Goal: Task Accomplishment & Management: Manage account settings

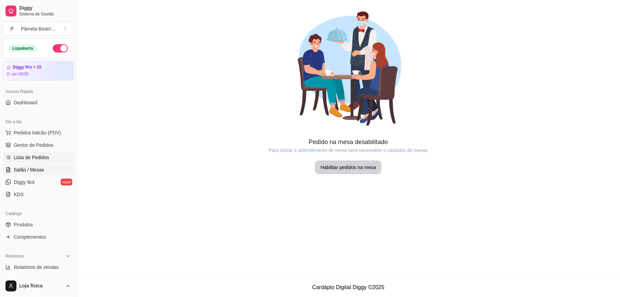
click at [43, 159] on span "Lista de Pedidos" at bounding box center [32, 157] width 36 height 7
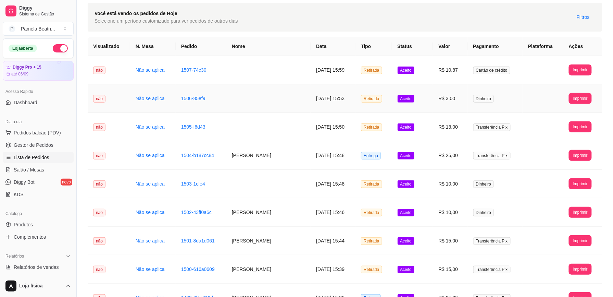
scroll to position [46, 0]
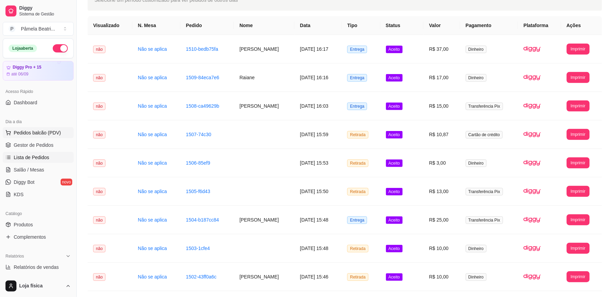
click at [58, 134] on span "Pedidos balcão (PDV)" at bounding box center [37, 132] width 47 height 7
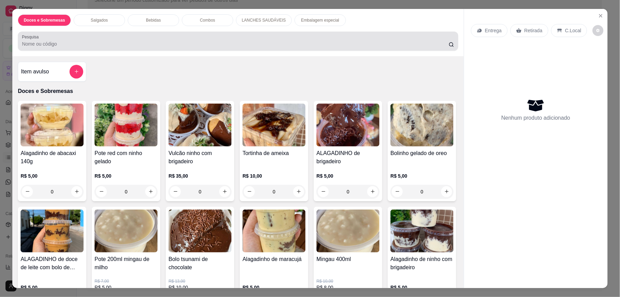
click at [48, 38] on div at bounding box center [238, 41] width 432 height 14
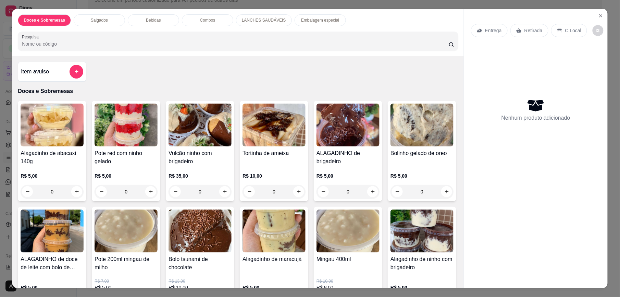
click at [48, 40] on div at bounding box center [238, 41] width 432 height 14
type input "o"
click at [47, 40] on div at bounding box center [238, 41] width 432 height 14
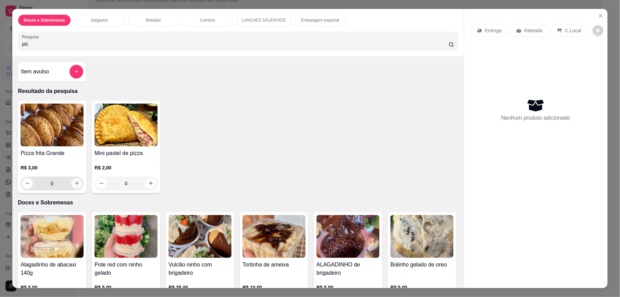
type input "piz"
click at [74, 187] on button "increase-product-quantity" at bounding box center [76, 183] width 11 height 11
type input "1"
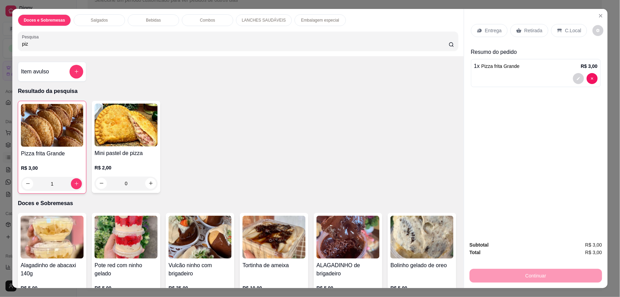
click at [489, 34] on p "Entrega" at bounding box center [493, 30] width 17 height 7
click at [551, 33] on div "C.Local" at bounding box center [569, 30] width 36 height 13
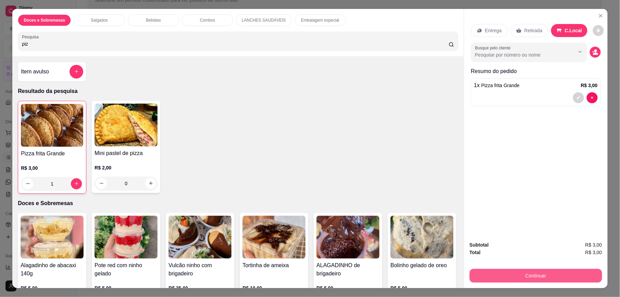
click at [543, 268] on div "Continuar" at bounding box center [536, 274] width 133 height 15
click at [546, 274] on button "Continuar" at bounding box center [536, 275] width 133 height 14
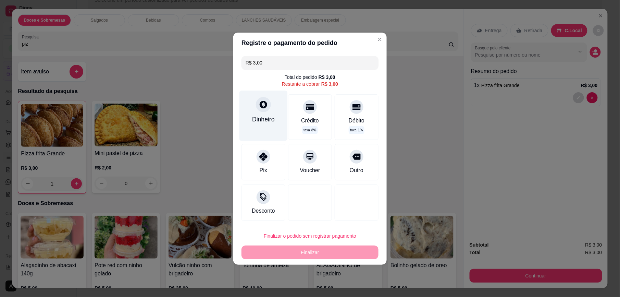
click at [263, 112] on div "Dinheiro" at bounding box center [263, 115] width 48 height 50
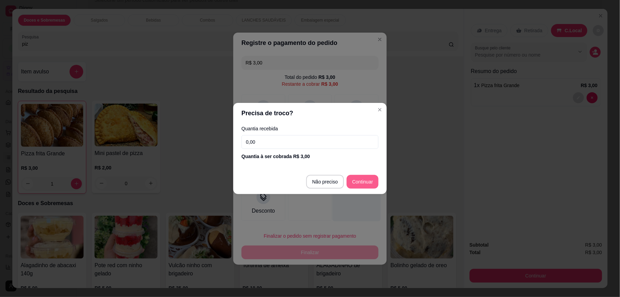
type input "R$ 0,00"
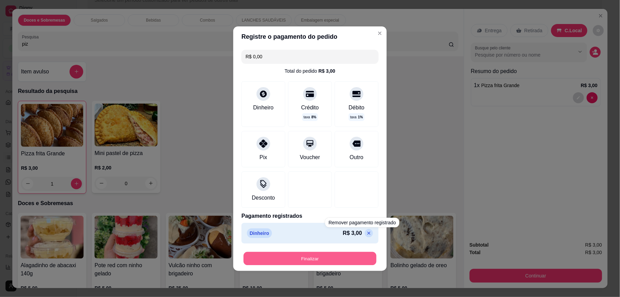
click at [351, 259] on button "Finalizar" at bounding box center [309, 257] width 133 height 13
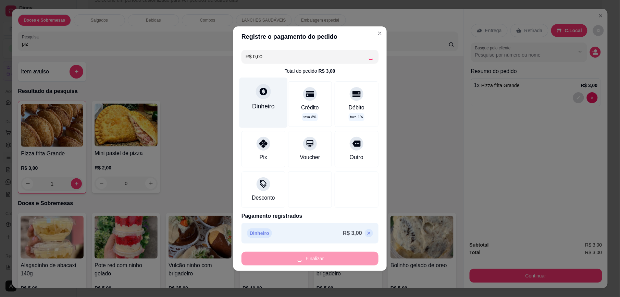
type input "0"
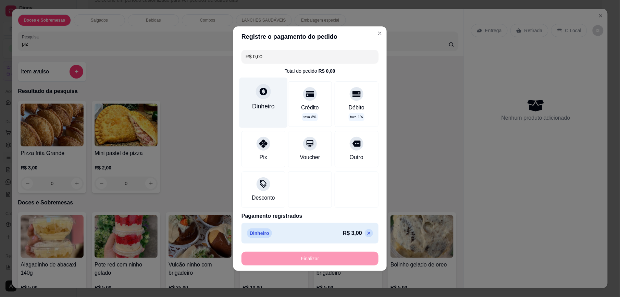
type input "-R$ 3,00"
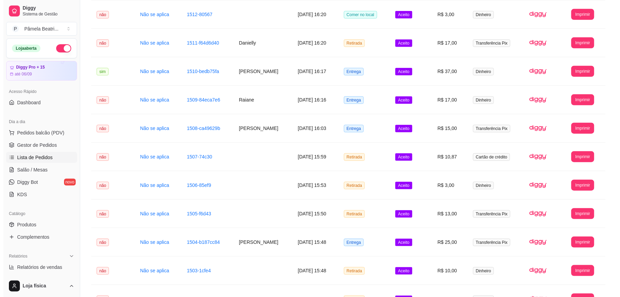
scroll to position [411, 0]
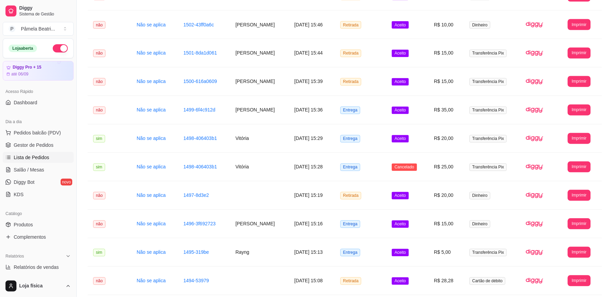
click at [46, 127] on div "Dia a dia" at bounding box center [38, 121] width 71 height 11
click at [46, 126] on div "Dia a dia" at bounding box center [38, 121] width 71 height 11
click at [62, 135] on button "Pedidos balcão (PDV)" at bounding box center [38, 132] width 71 height 11
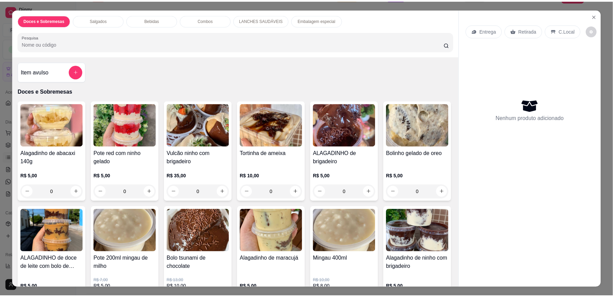
scroll to position [137, 0]
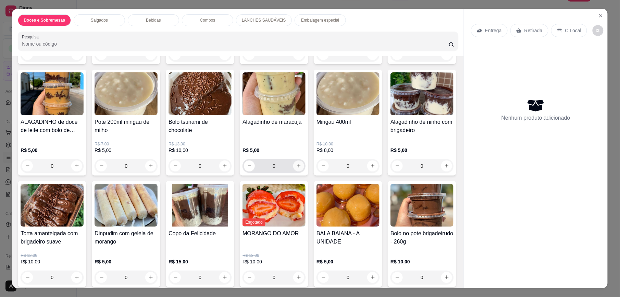
click at [304, 168] on button "increase-product-quantity" at bounding box center [298, 165] width 11 height 11
type input "1"
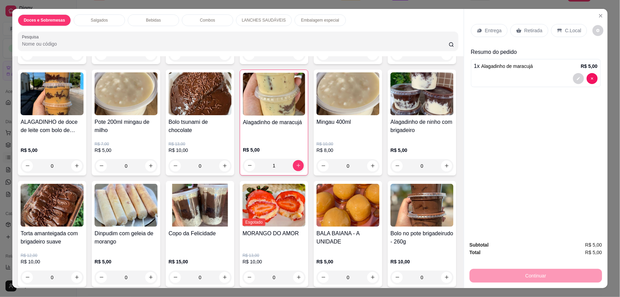
click at [552, 32] on div "C.Local" at bounding box center [569, 30] width 36 height 13
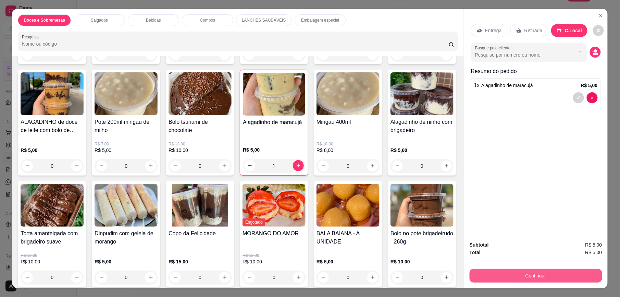
click at [540, 277] on button "Continuar" at bounding box center [536, 275] width 133 height 14
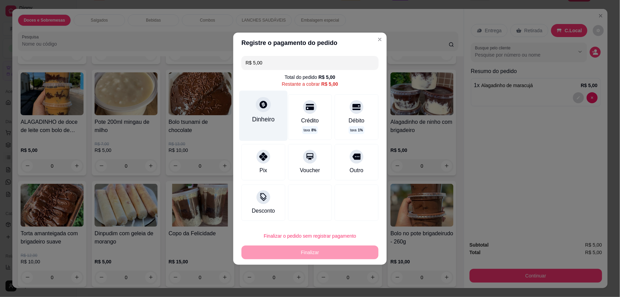
click at [273, 111] on div "Dinheiro" at bounding box center [263, 115] width 48 height 50
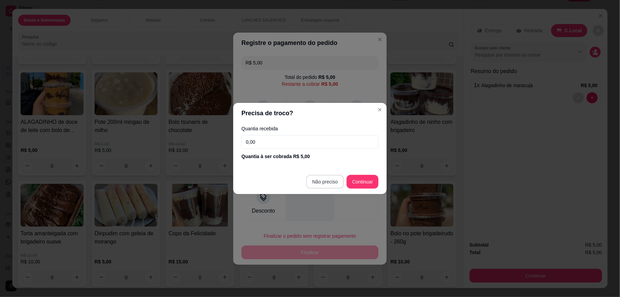
type input "R$ 0,00"
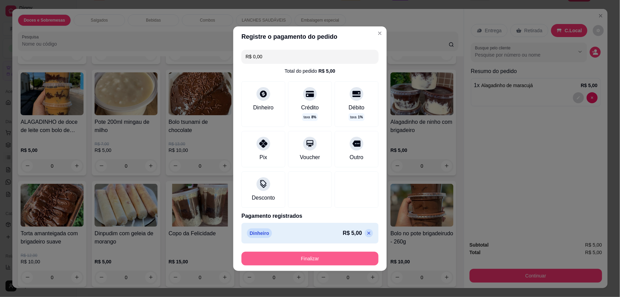
click at [346, 261] on button "Finalizar" at bounding box center [309, 258] width 137 height 14
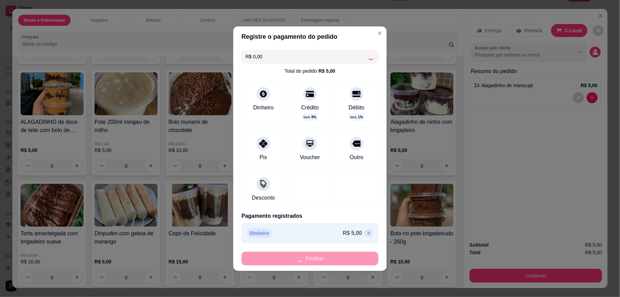
type input "0"
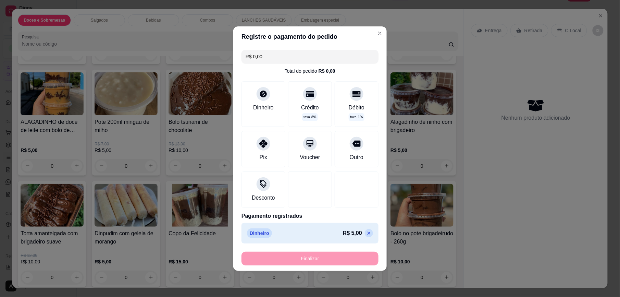
type input "-R$ 5,00"
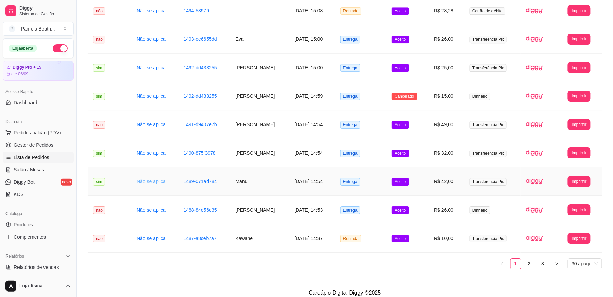
scroll to position [690, 0]
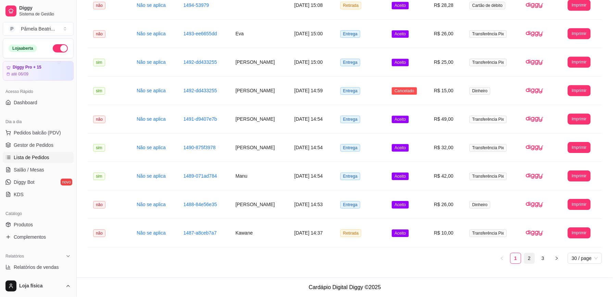
click at [531, 255] on link "2" at bounding box center [529, 258] width 10 height 10
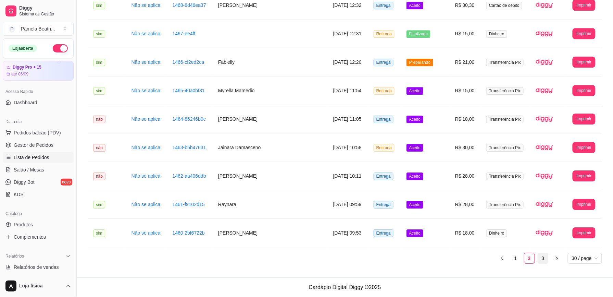
click at [544, 254] on link "3" at bounding box center [543, 258] width 10 height 10
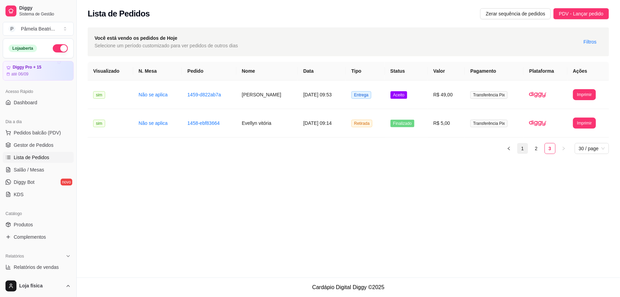
click at [519, 151] on link "1" at bounding box center [522, 148] width 10 height 10
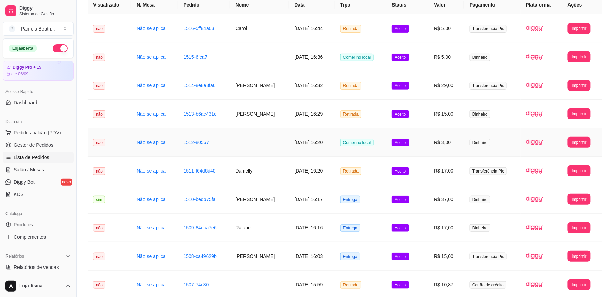
scroll to position [46, 0]
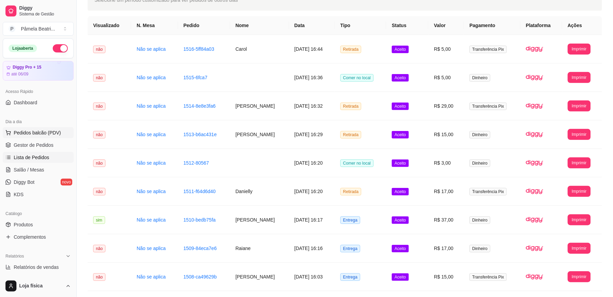
click at [36, 130] on span "Pedidos balcão (PDV)" at bounding box center [37, 132] width 47 height 7
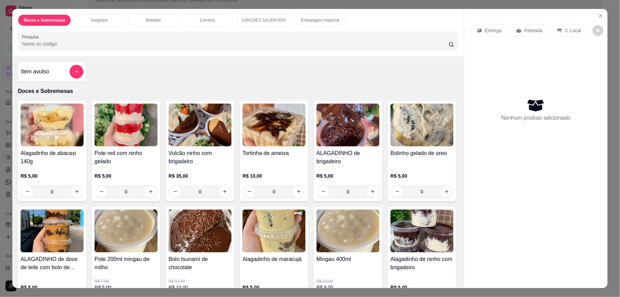
click at [390, 146] on img at bounding box center [421, 124] width 63 height 43
click at [599, 14] on icon "Close" at bounding box center [600, 15] width 5 height 5
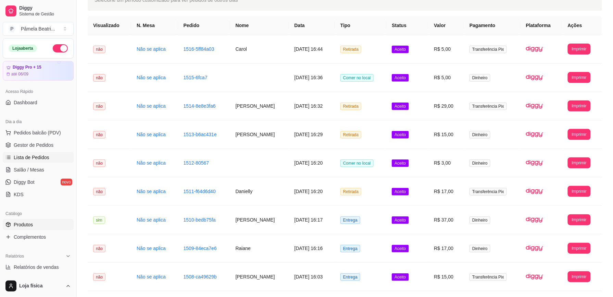
click at [31, 223] on span "Produtos" at bounding box center [23, 224] width 19 height 7
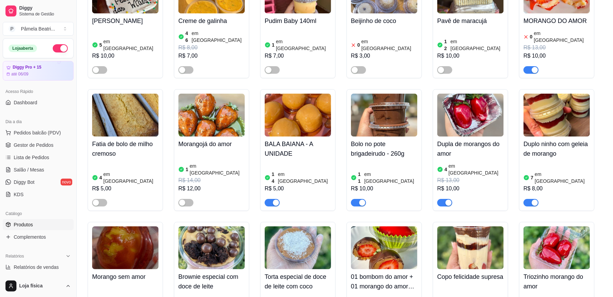
scroll to position [776, 0]
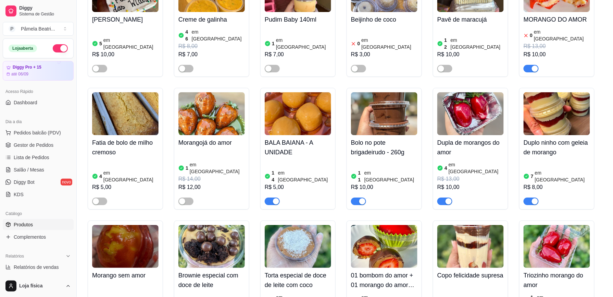
click at [537, 65] on div "button" at bounding box center [535, 68] width 6 height 6
click at [558, 225] on img at bounding box center [557, 246] width 66 height 43
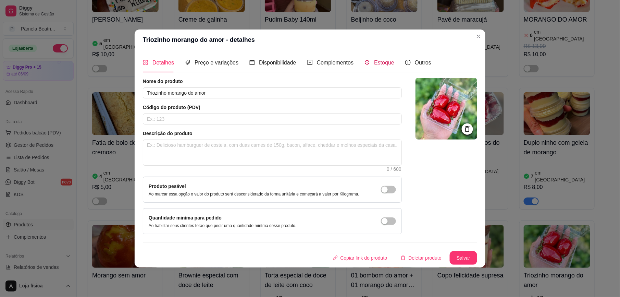
click at [377, 62] on span "Estoque" at bounding box center [384, 63] width 20 height 6
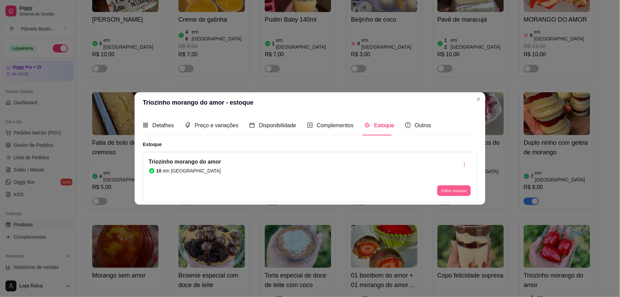
click at [444, 190] on button "Editar estoque" at bounding box center [454, 190] width 34 height 11
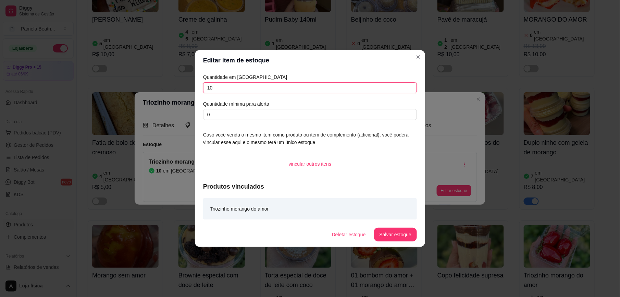
click at [243, 88] on input "10" at bounding box center [310, 87] width 214 height 11
type input "1"
type input "23"
click at [407, 233] on button "Salvar estoque" at bounding box center [395, 234] width 42 height 13
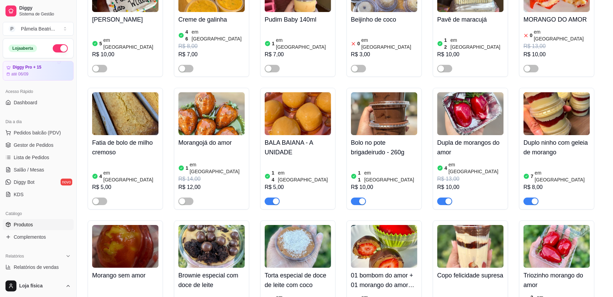
click at [487, 92] on img at bounding box center [470, 113] width 66 height 43
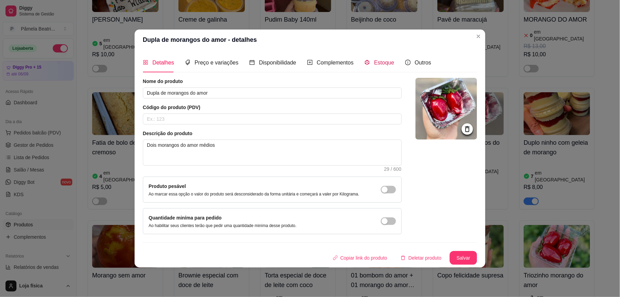
drag, startPoint x: 376, startPoint y: 58, endPoint x: 376, endPoint y: 54, distance: 4.1
click at [376, 60] on span "Estoque" at bounding box center [384, 63] width 20 height 6
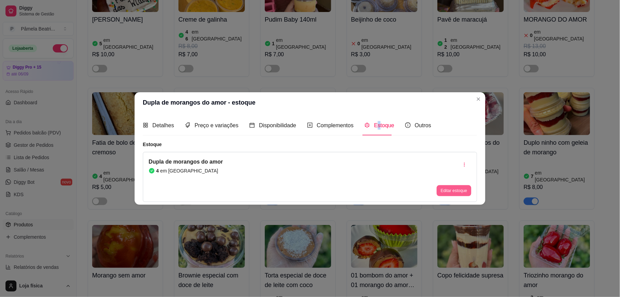
click at [463, 193] on button "Editar estoque" at bounding box center [454, 190] width 35 height 11
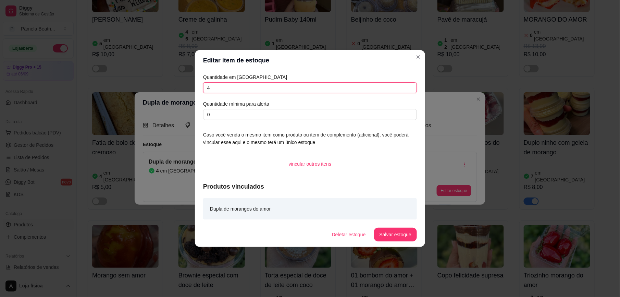
click at [333, 83] on input "4" at bounding box center [310, 87] width 214 height 11
type input "6"
click at [388, 236] on button "Salvar estoque" at bounding box center [395, 234] width 42 height 13
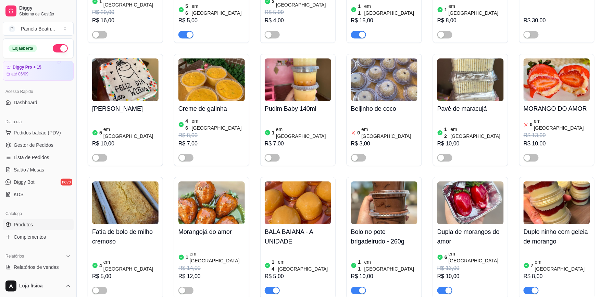
scroll to position [593, 0]
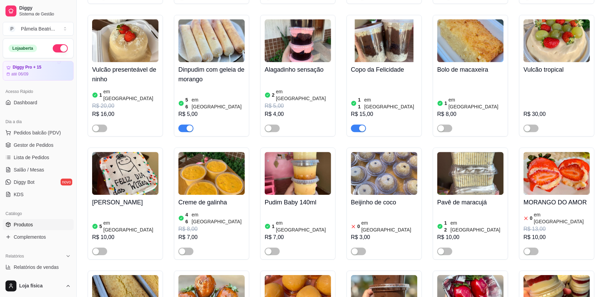
click at [568, 152] on img at bounding box center [557, 173] width 66 height 43
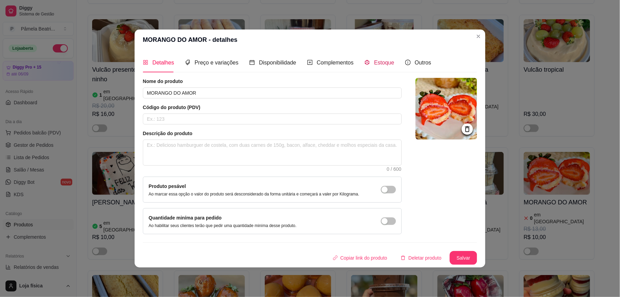
click at [377, 64] on span "Estoque" at bounding box center [384, 63] width 20 height 6
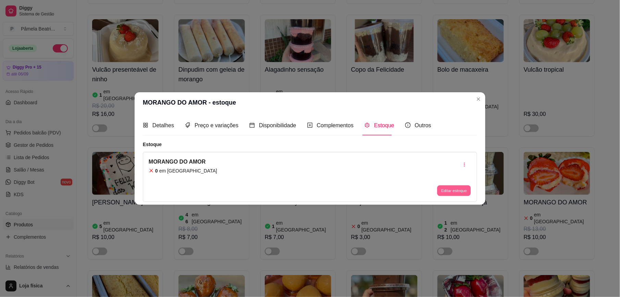
click at [450, 192] on button "Editar estoque" at bounding box center [454, 190] width 34 height 11
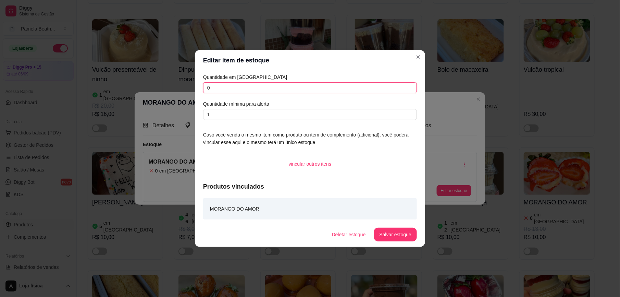
click at [215, 86] on input "0" at bounding box center [310, 87] width 214 height 11
type input "03"
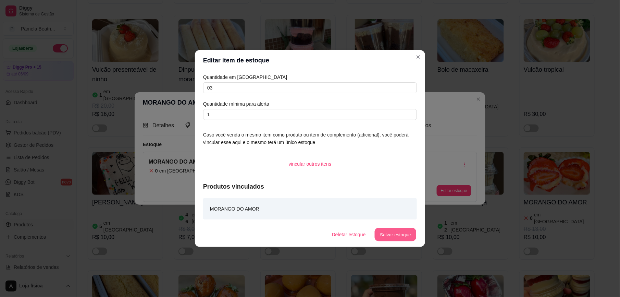
click at [398, 238] on button "Salvar estoque" at bounding box center [395, 234] width 42 height 13
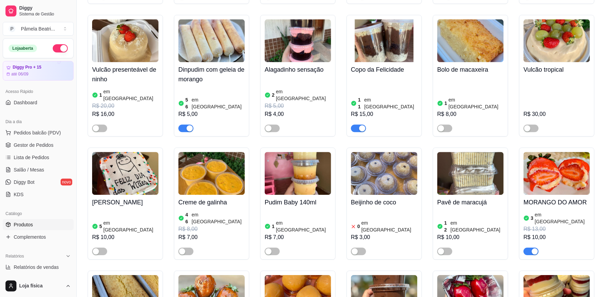
click at [545, 163] on img at bounding box center [557, 173] width 66 height 43
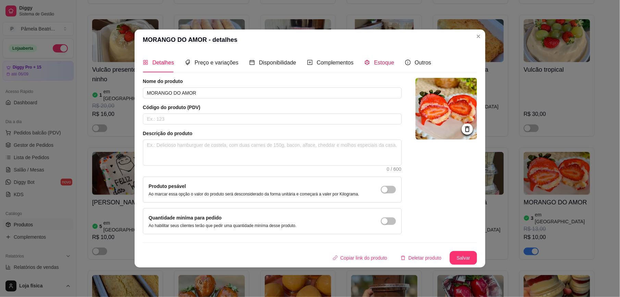
click at [385, 64] on span "Estoque" at bounding box center [384, 63] width 20 height 6
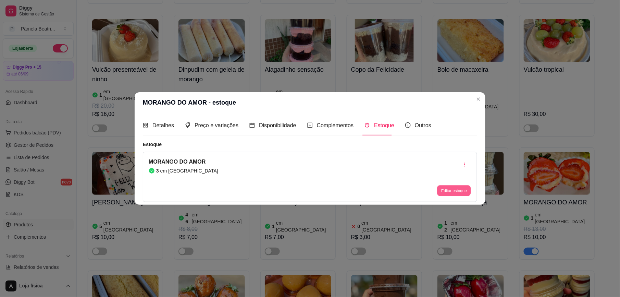
click at [451, 189] on button "Editar estoque" at bounding box center [454, 190] width 34 height 11
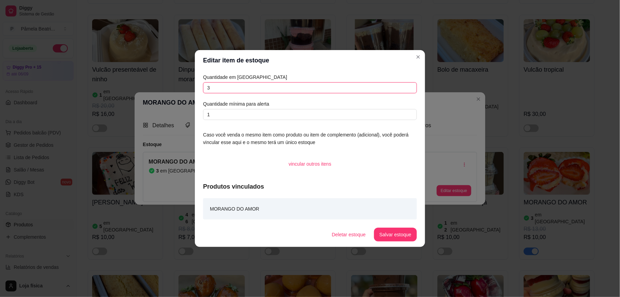
click at [320, 90] on input "3" at bounding box center [310, 87] width 214 height 11
type input "2"
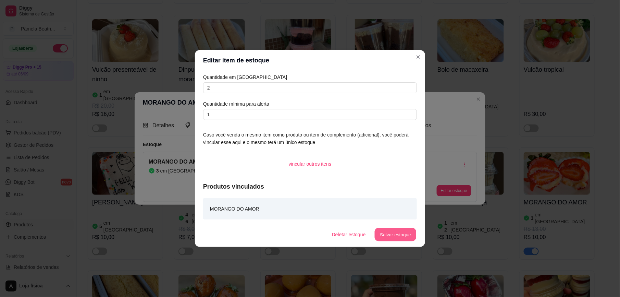
click at [392, 228] on button "Salvar estoque" at bounding box center [395, 234] width 42 height 13
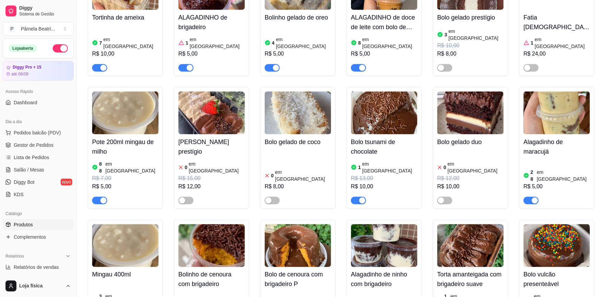
scroll to position [91, 0]
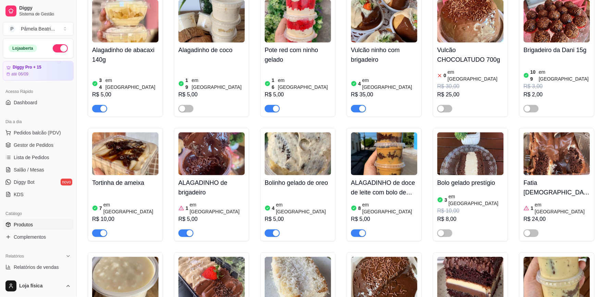
click at [186, 229] on button "button" at bounding box center [185, 233] width 15 height 8
click at [20, 156] on span "Lista de Pedidos" at bounding box center [32, 157] width 36 height 7
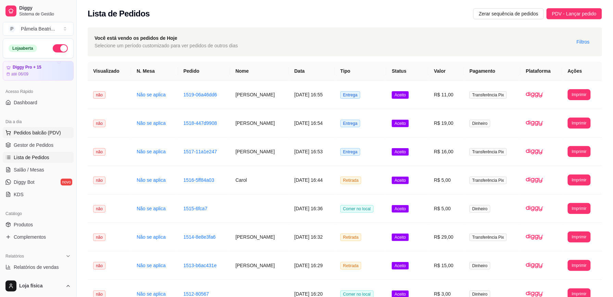
click at [11, 130] on button "Pedidos balcão (PDV)" at bounding box center [38, 132] width 71 height 11
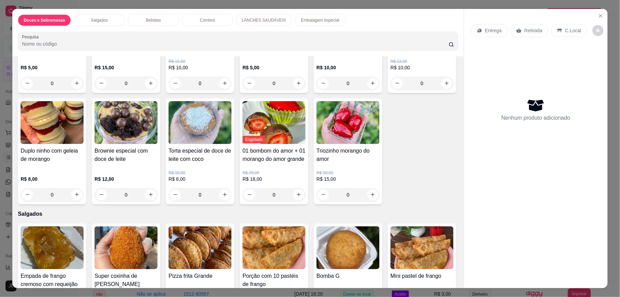
scroll to position [365, 0]
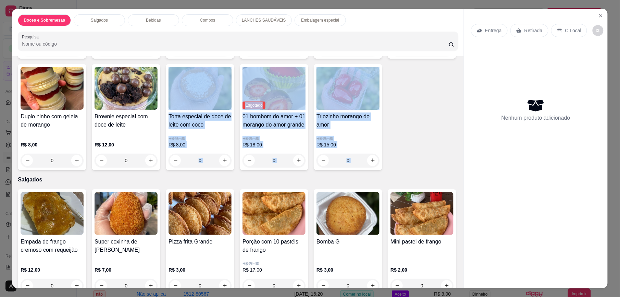
drag, startPoint x: 376, startPoint y: 212, endPoint x: 243, endPoint y: 286, distance: 152.1
click at [243, 286] on div "Item avulso Doces e Sobremesas Alagadinho de abacaxi 140g R$ 5,00 0 Pote red co…" at bounding box center [237, 171] width 451 height 231
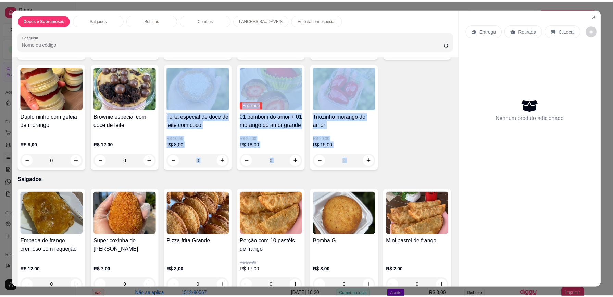
scroll to position [373, 0]
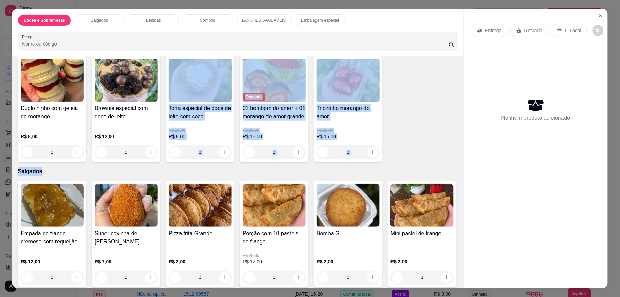
drag, startPoint x: 243, startPoint y: 286, endPoint x: 245, endPoint y: 245, distance: 41.8
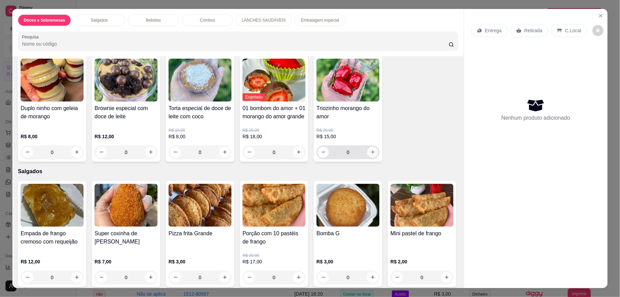
click at [370, 154] on icon "increase-product-quantity" at bounding box center [372, 151] width 5 height 5
type input "1"
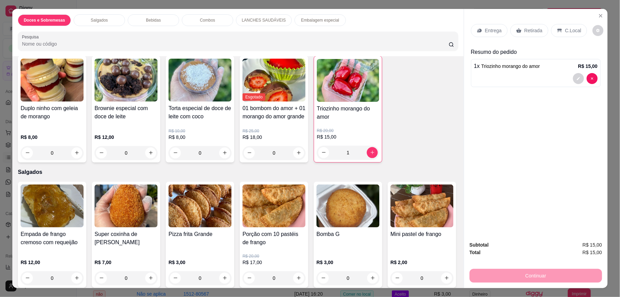
click at [525, 31] on p "Retirada" at bounding box center [533, 30] width 18 height 7
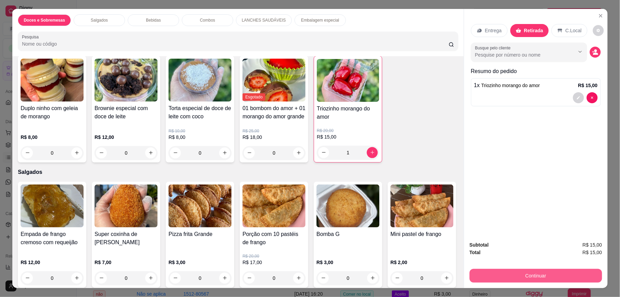
click at [521, 277] on button "Continuar" at bounding box center [536, 275] width 133 height 14
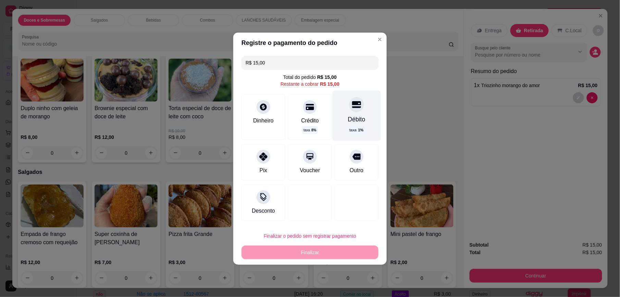
click at [348, 117] on div "Débito" at bounding box center [356, 119] width 17 height 9
type input "R$ 0,00"
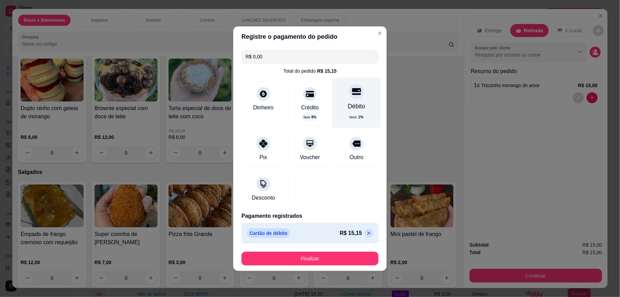
click at [348, 102] on div "Débito" at bounding box center [356, 106] width 17 height 9
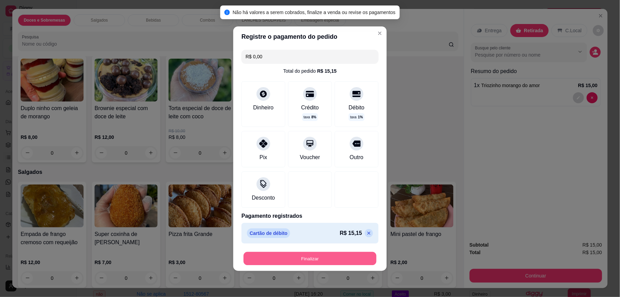
click at [323, 262] on button "Finalizar" at bounding box center [309, 257] width 133 height 13
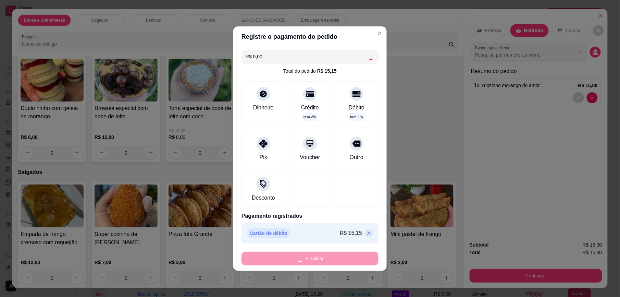
type input "0"
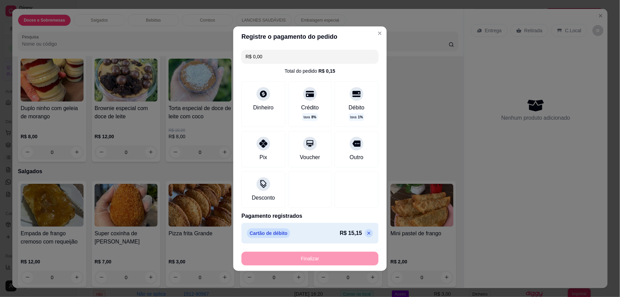
type input "-R$ 15,00"
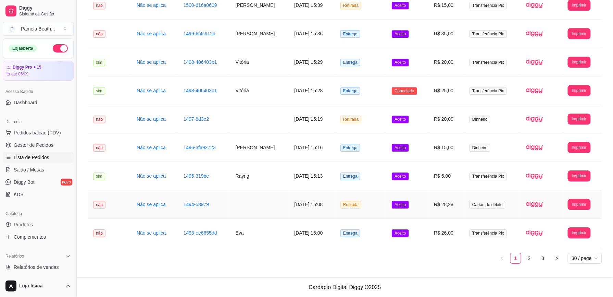
scroll to position [690, 0]
click at [544, 259] on link "3" at bounding box center [543, 258] width 10 height 10
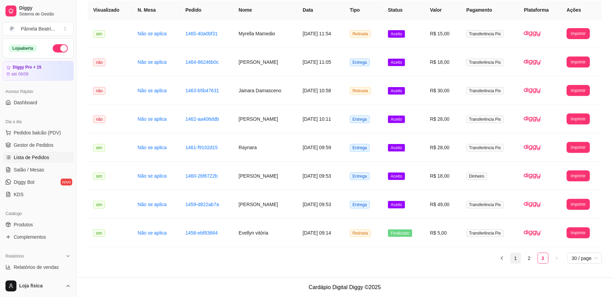
scroll to position [62, 0]
click at [515, 262] on link "1" at bounding box center [516, 258] width 10 height 10
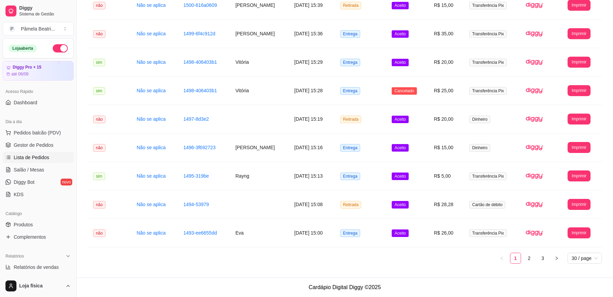
scroll to position [0, 0]
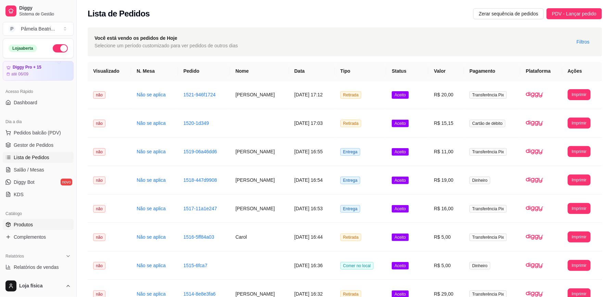
click at [47, 223] on link "Produtos" at bounding box center [38, 224] width 71 height 11
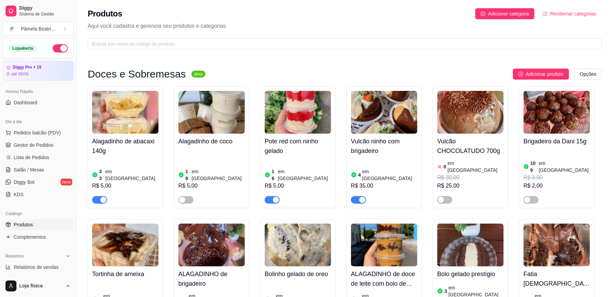
click at [268, 113] on img at bounding box center [298, 112] width 66 height 43
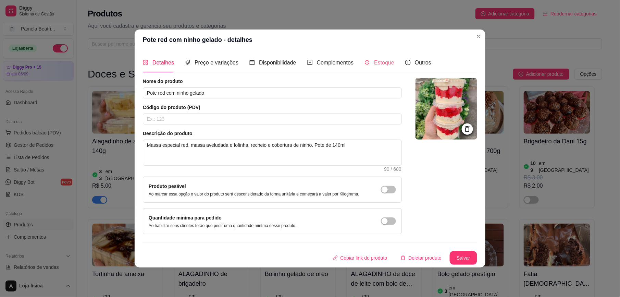
click at [380, 56] on div "Estoque" at bounding box center [379, 63] width 30 height 20
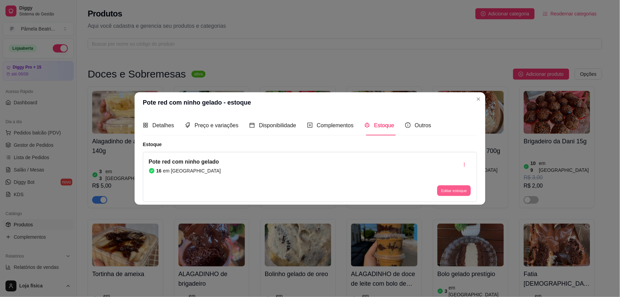
click at [449, 186] on button "Editar estoque" at bounding box center [454, 190] width 34 height 11
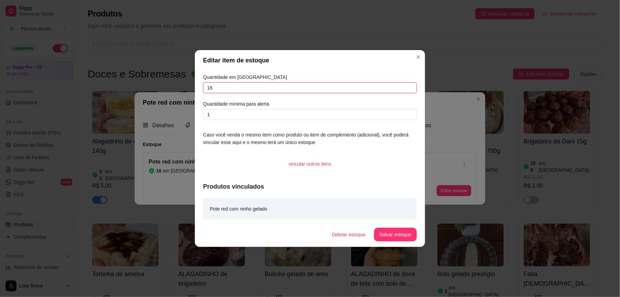
click at [229, 88] on input "16" at bounding box center [310, 87] width 214 height 11
type input "17"
click at [391, 236] on button "Salvar estoque" at bounding box center [395, 234] width 43 height 14
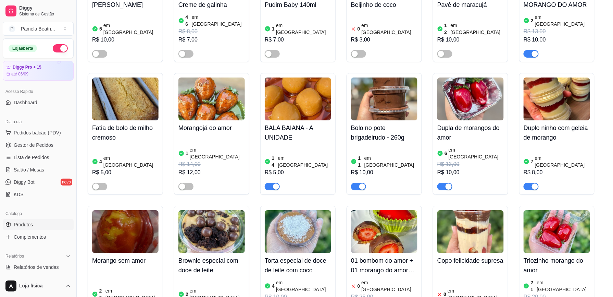
scroll to position [822, 0]
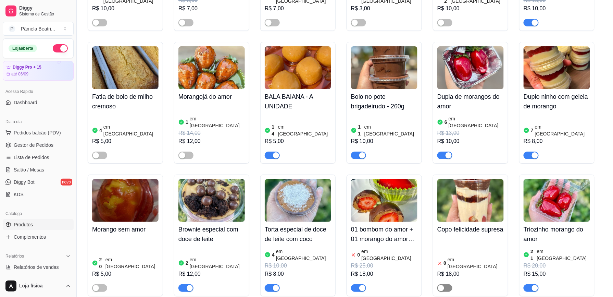
click at [447, 284] on span "button" at bounding box center [444, 288] width 15 height 8
click at [452, 284] on span "button" at bounding box center [444, 288] width 15 height 8
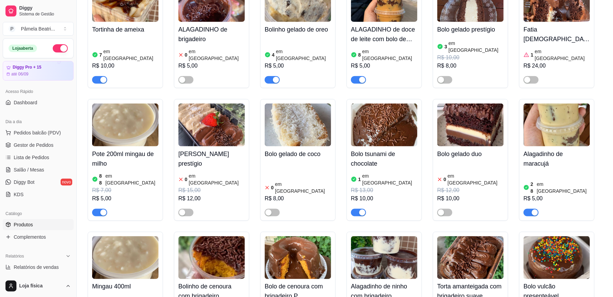
scroll to position [228, 0]
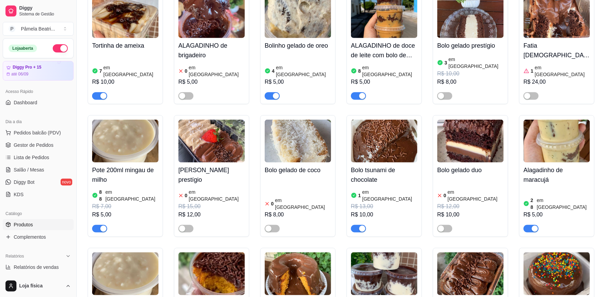
click at [550, 143] on img at bounding box center [557, 141] width 66 height 43
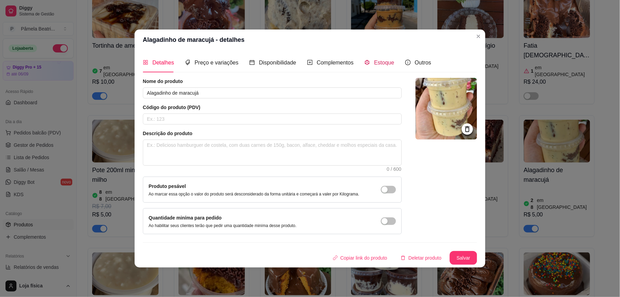
click at [384, 63] on span "Estoque" at bounding box center [384, 63] width 20 height 6
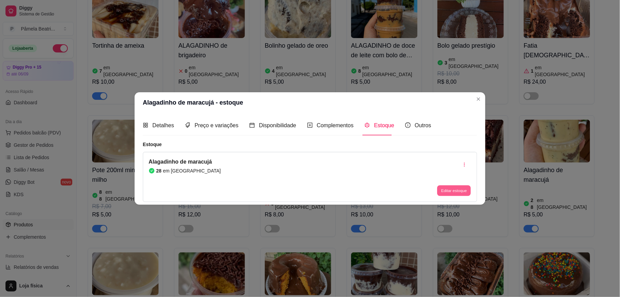
click at [453, 192] on button "Editar estoque" at bounding box center [454, 190] width 34 height 11
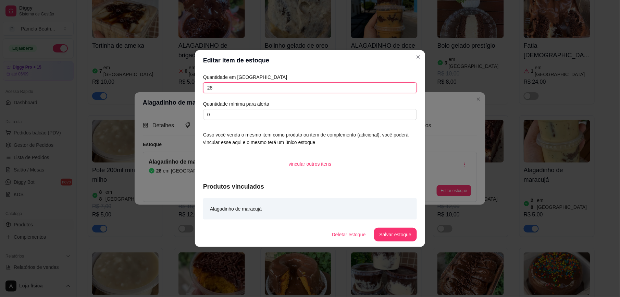
click at [255, 89] on input "28" at bounding box center [310, 87] width 214 height 11
type input "2"
type input "30"
click at [388, 236] on button "Salvar estoque" at bounding box center [395, 234] width 42 height 13
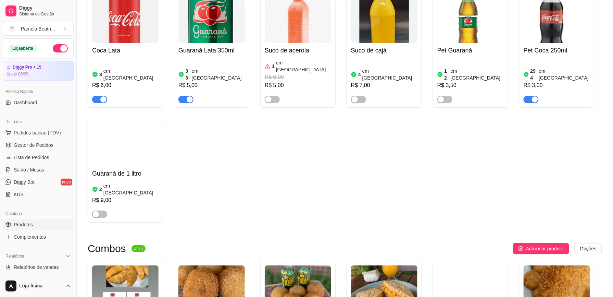
scroll to position [1826, 0]
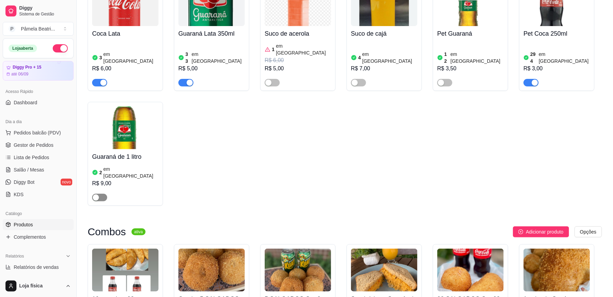
click at [100, 193] on span "button" at bounding box center [99, 197] width 15 height 8
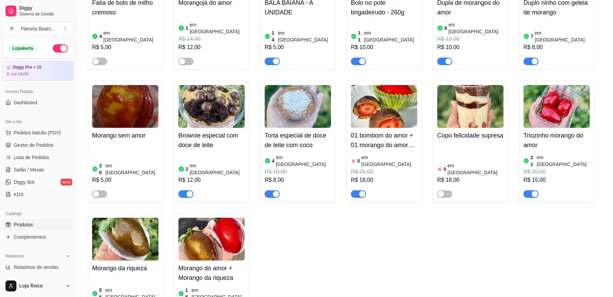
scroll to position [959, 0]
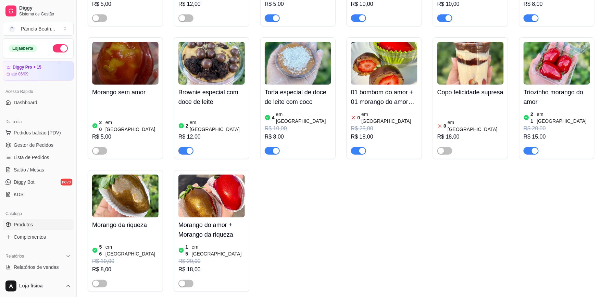
click at [190, 42] on img at bounding box center [211, 63] width 66 height 43
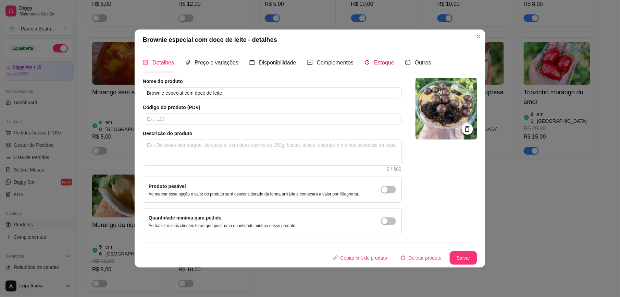
click at [382, 63] on span "Estoque" at bounding box center [384, 63] width 20 height 6
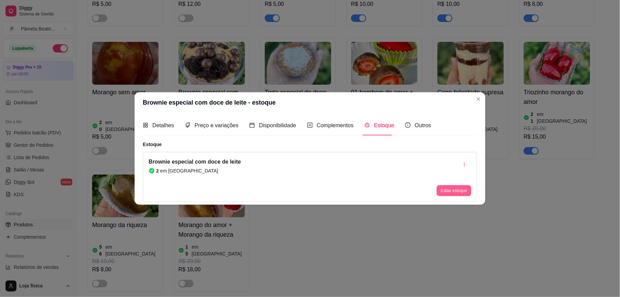
click at [458, 189] on button "Editar estoque" at bounding box center [454, 190] width 35 height 11
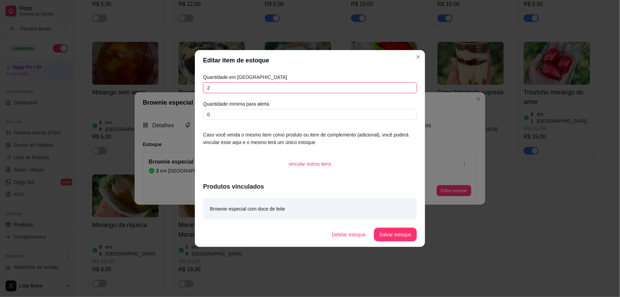
click at [312, 85] on input "2" at bounding box center [310, 87] width 214 height 11
type input "3"
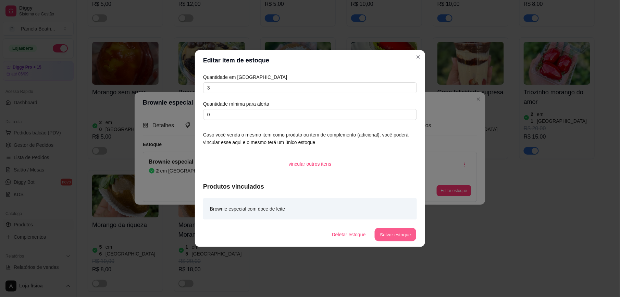
click at [396, 233] on button "Salvar estoque" at bounding box center [395, 234] width 42 height 13
click at [396, 229] on button "Salvar estoque" at bounding box center [395, 234] width 42 height 13
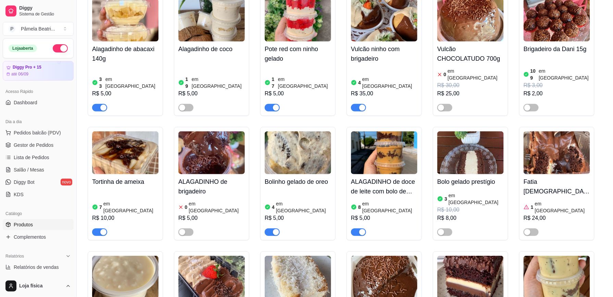
scroll to position [91, 0]
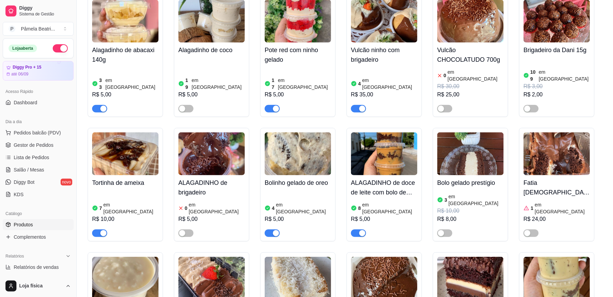
click at [402, 148] on img at bounding box center [384, 153] width 66 height 43
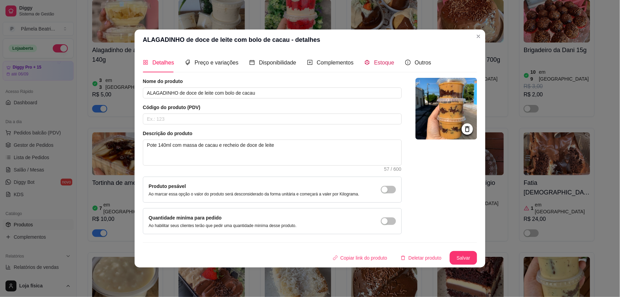
click at [388, 66] on div "Estoque" at bounding box center [379, 62] width 30 height 9
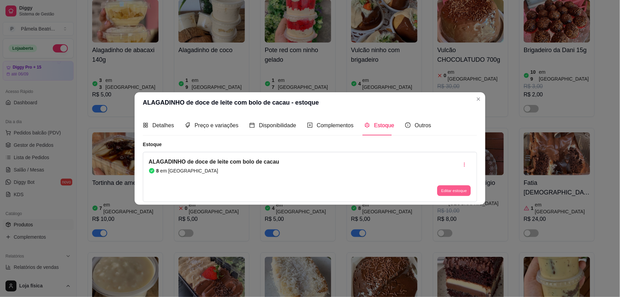
click at [462, 193] on button "Editar estoque" at bounding box center [454, 190] width 34 height 11
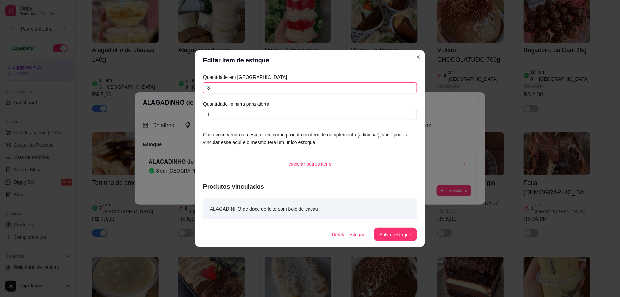
click at [281, 84] on input "8" at bounding box center [310, 87] width 214 height 11
type input "7"
click at [395, 233] on button "Salvar estoque" at bounding box center [395, 234] width 43 height 14
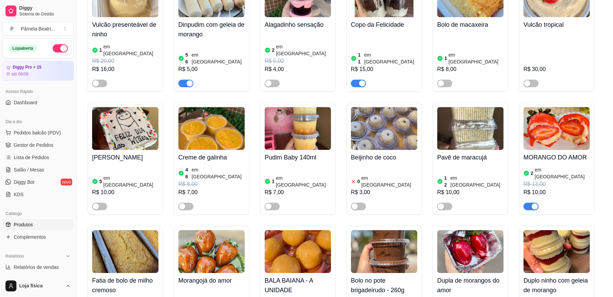
scroll to position [639, 0]
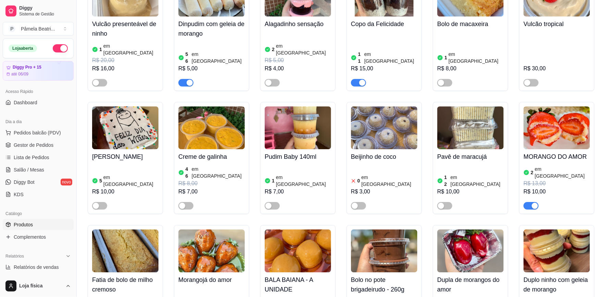
click at [366, 275] on h4 "Bolo no pote brigadeirudo - 260g" at bounding box center [384, 284] width 66 height 19
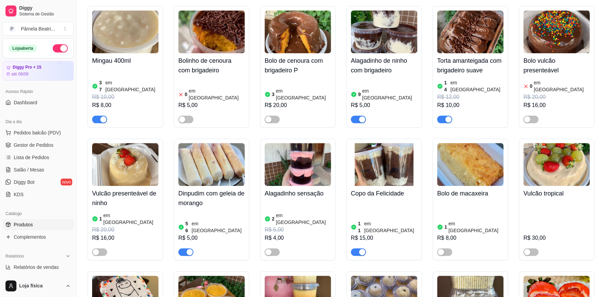
scroll to position [456, 0]
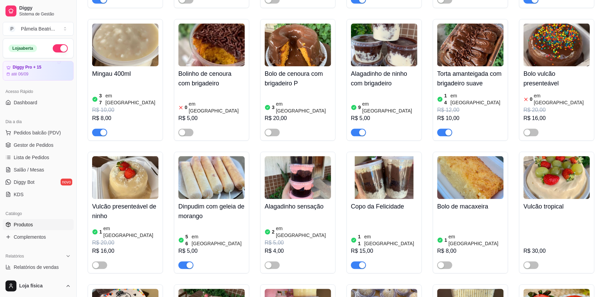
click at [458, 66] on div "Torta amanteigada com brigadeiro suave 14 em estoque R$ 12,00 R$ 10,00" at bounding box center [470, 101] width 66 height 70
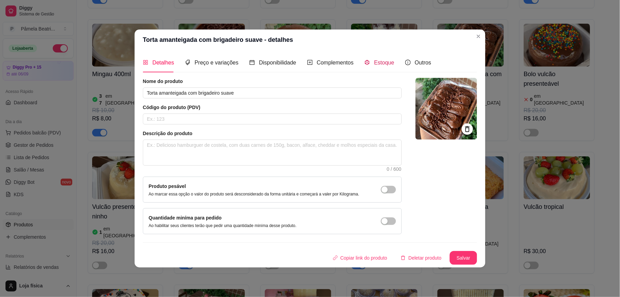
click at [384, 62] on span "Estoque" at bounding box center [384, 63] width 20 height 6
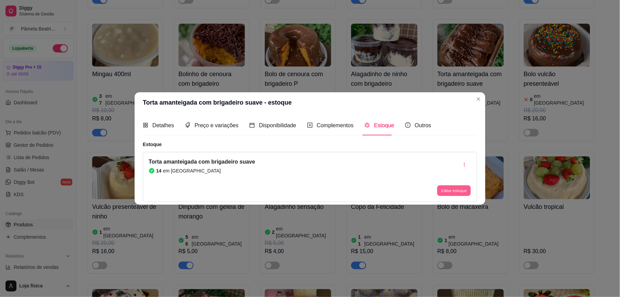
click at [456, 193] on button "Editar estoque" at bounding box center [454, 190] width 34 height 11
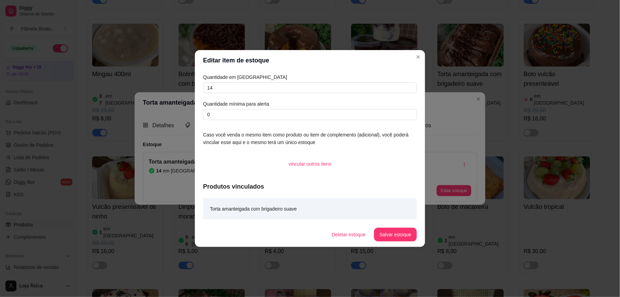
click at [247, 81] on div "Quantidade em estoque 14 Quantidade mínima para alerta 0" at bounding box center [310, 96] width 214 height 47
click at [255, 91] on input "14" at bounding box center [310, 87] width 214 height 11
type input "13"
click at [385, 238] on button "Salvar estoque" at bounding box center [395, 234] width 42 height 13
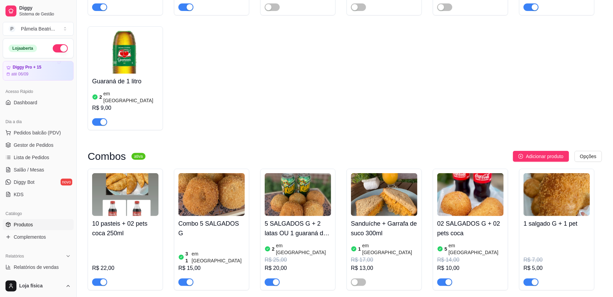
scroll to position [1918, 0]
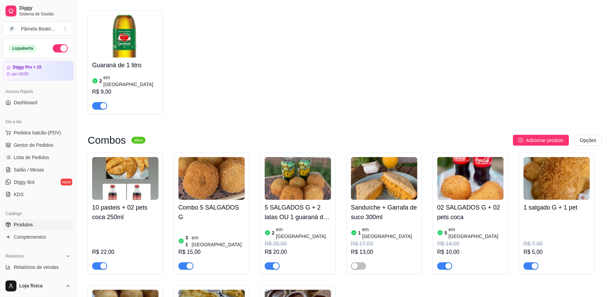
click at [102, 136] on h3 "Combos" at bounding box center [107, 140] width 38 height 8
click at [300, 226] on article "em [GEOGRAPHIC_DATA]" at bounding box center [303, 233] width 55 height 14
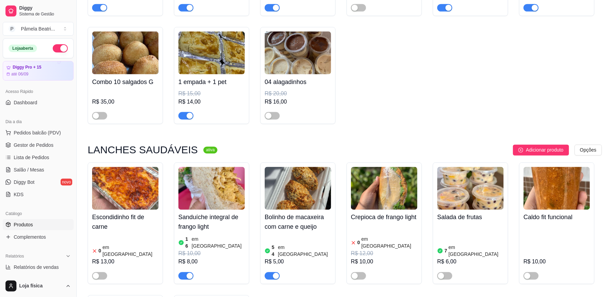
scroll to position [2192, 0]
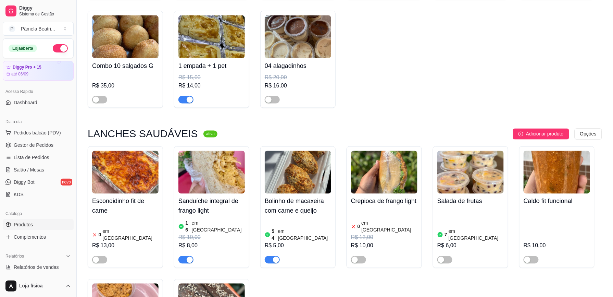
click at [184, 151] on img at bounding box center [211, 172] width 66 height 43
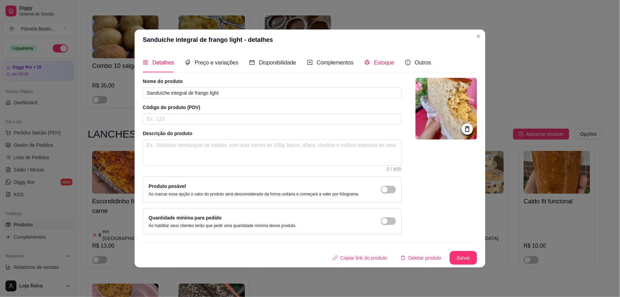
click at [374, 60] on span "Estoque" at bounding box center [384, 63] width 20 height 6
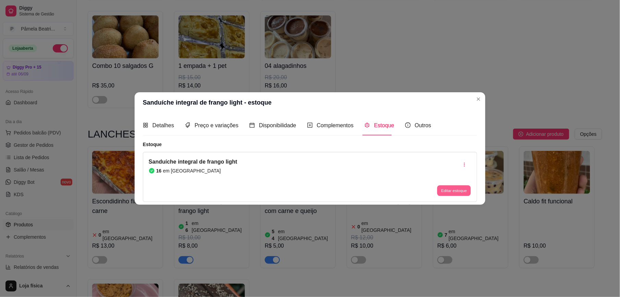
click at [450, 194] on button "Editar estoque" at bounding box center [454, 190] width 34 height 11
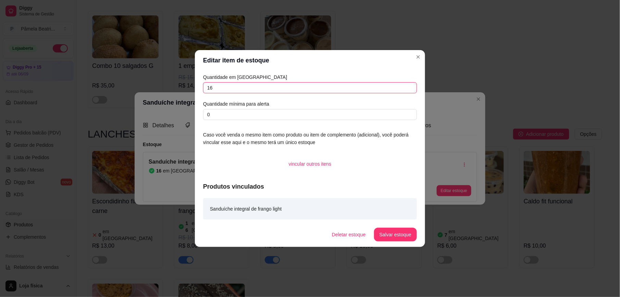
click at [298, 87] on input "16" at bounding box center [310, 87] width 214 height 11
type input "17"
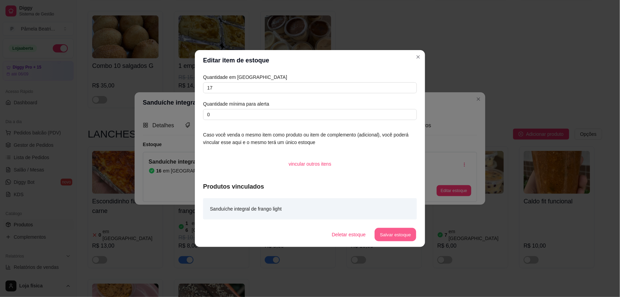
click at [392, 229] on button "Salvar estoque" at bounding box center [395, 234] width 42 height 13
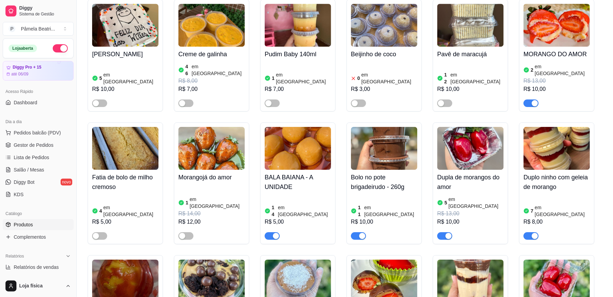
scroll to position [822, 0]
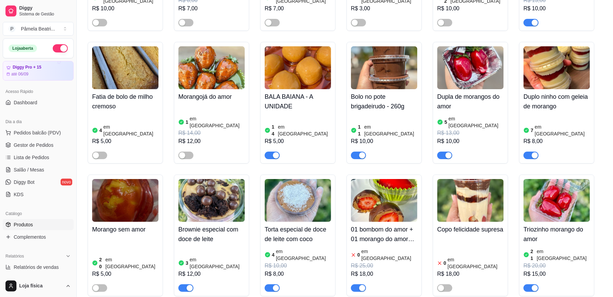
click at [394, 92] on h4 "Bolo no pote brigadeirudo - 260g" at bounding box center [384, 101] width 66 height 19
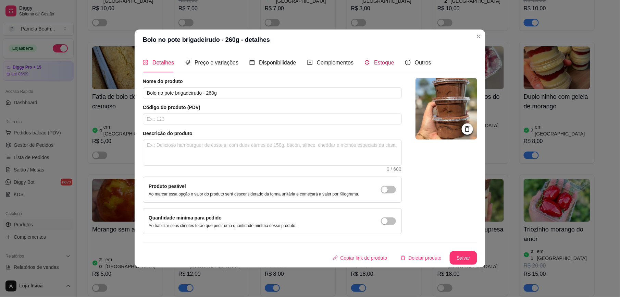
click at [379, 60] on span "Estoque" at bounding box center [384, 63] width 20 height 6
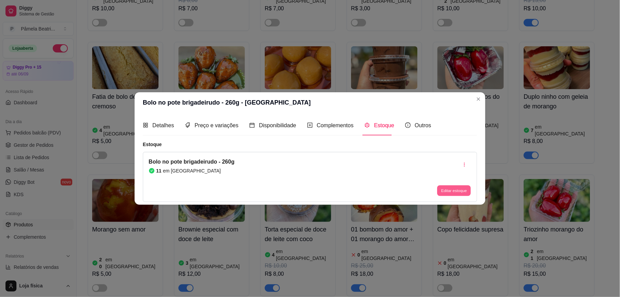
click at [459, 188] on button "Editar estoque" at bounding box center [454, 190] width 34 height 11
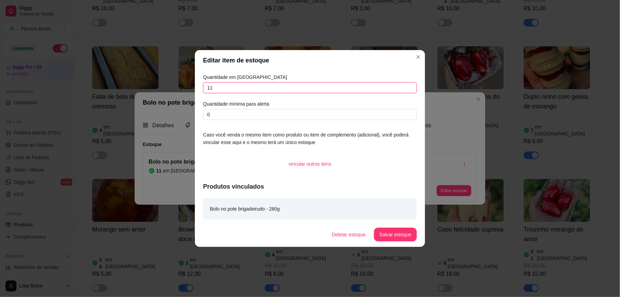
click at [267, 87] on input "11" at bounding box center [310, 87] width 214 height 11
type input "15"
click at [388, 233] on button "Salvar estoque" at bounding box center [395, 234] width 43 height 14
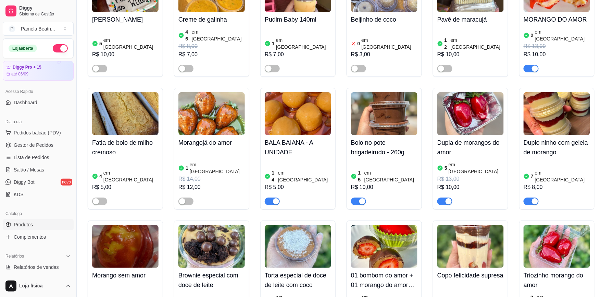
click at [462, 92] on img at bounding box center [470, 113] width 66 height 43
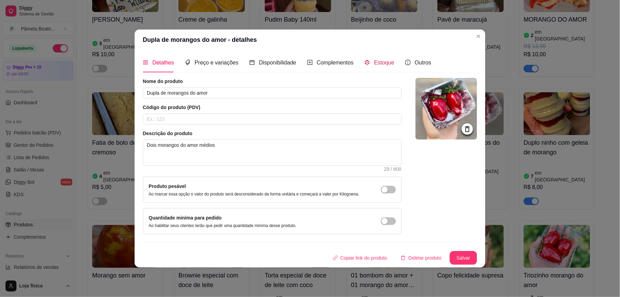
click at [370, 64] on div "Estoque" at bounding box center [379, 62] width 30 height 9
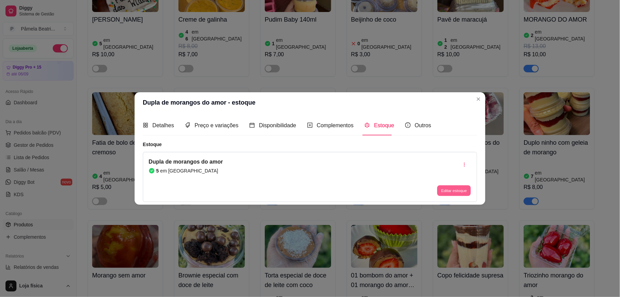
click at [459, 188] on button "Editar estoque" at bounding box center [454, 190] width 34 height 11
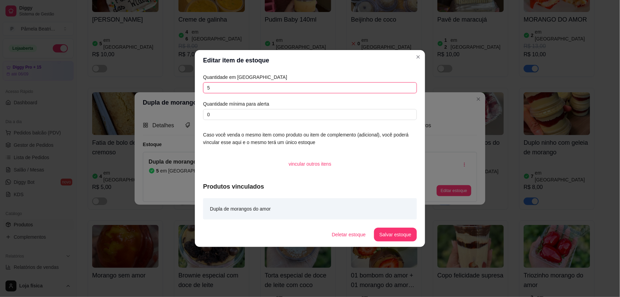
click at [237, 86] on input "5" at bounding box center [310, 87] width 214 height 11
type input "11"
click at [389, 235] on button "Salvar estoque" at bounding box center [395, 234] width 43 height 14
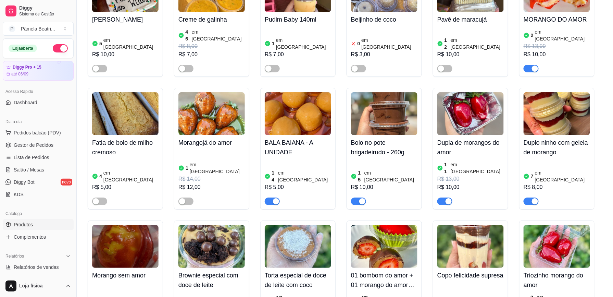
click at [543, 225] on img at bounding box center [557, 246] width 66 height 43
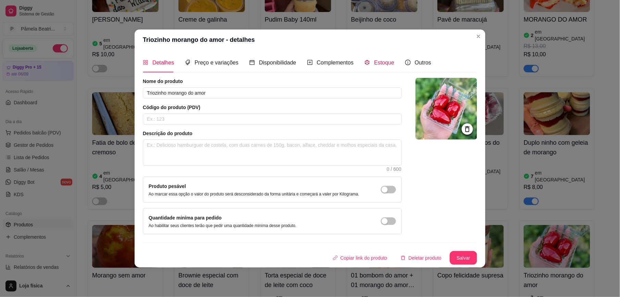
click at [377, 62] on span "Estoque" at bounding box center [384, 63] width 20 height 6
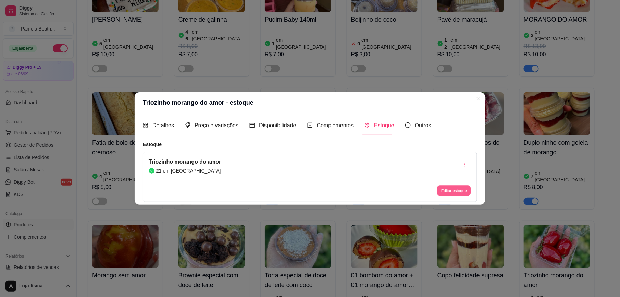
click at [449, 186] on button "Editar estoque" at bounding box center [454, 190] width 34 height 11
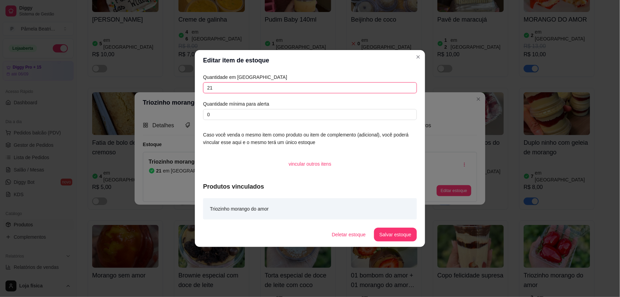
click at [303, 91] on input "21" at bounding box center [310, 87] width 214 height 11
type input "26"
click at [405, 236] on button "Salvar estoque" at bounding box center [395, 234] width 42 height 13
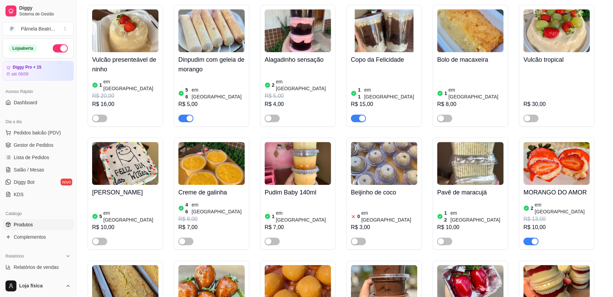
scroll to position [593, 0]
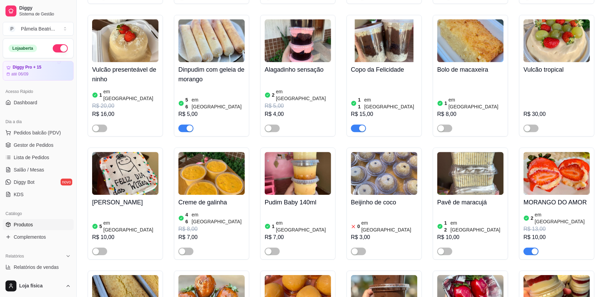
click at [564, 152] on img at bounding box center [557, 173] width 66 height 43
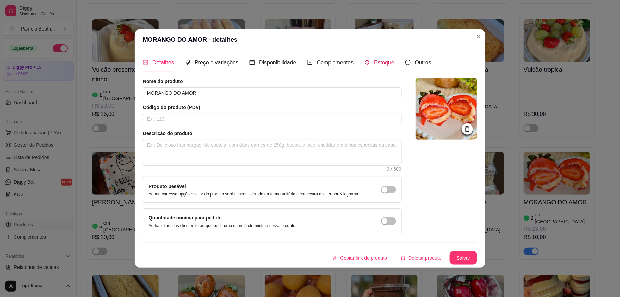
click at [388, 62] on span "Estoque" at bounding box center [384, 63] width 20 height 6
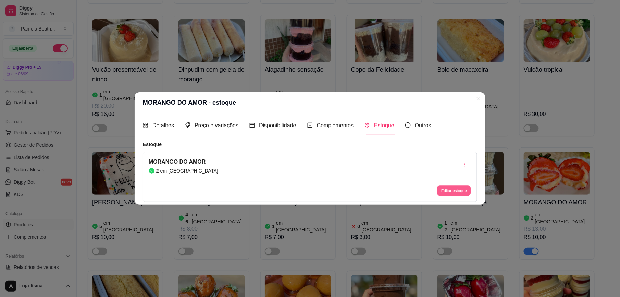
click at [447, 193] on button "Editar estoque" at bounding box center [454, 190] width 34 height 11
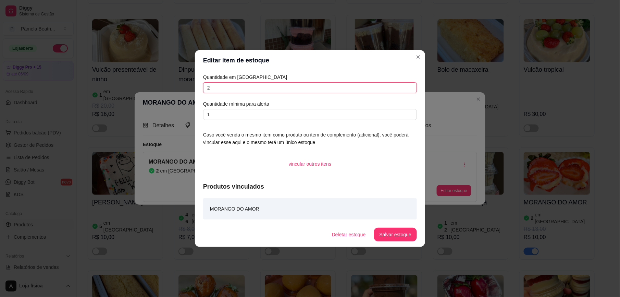
click at [291, 85] on input "2" at bounding box center [310, 87] width 214 height 11
type input "13"
click at [400, 240] on button "Salvar estoque" at bounding box center [395, 234] width 43 height 14
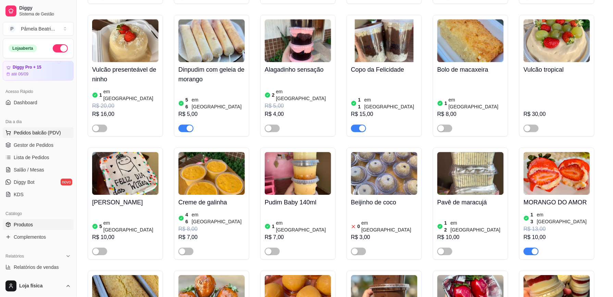
click at [45, 129] on span "Pedidos balcão (PDV)" at bounding box center [37, 132] width 47 height 7
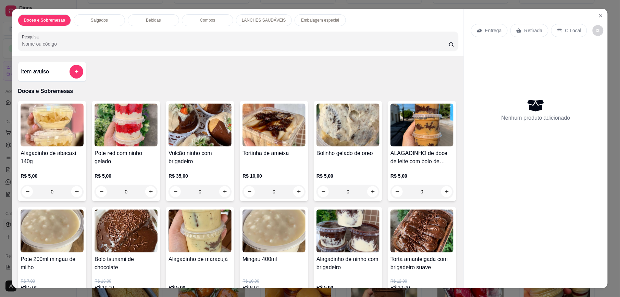
click at [47, 132] on img at bounding box center [52, 124] width 63 height 43
click at [75, 71] on icon "add-separate-item" at bounding box center [76, 71] width 5 height 5
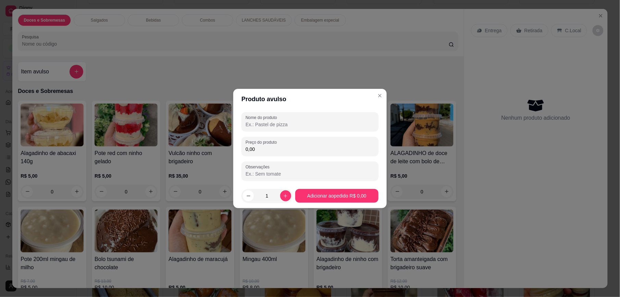
click at [278, 125] on input "Nome do produto" at bounding box center [310, 124] width 129 height 7
type input "mo"
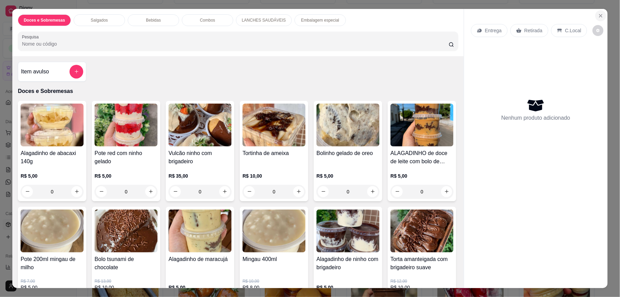
click at [598, 16] on icon "Close" at bounding box center [600, 15] width 5 height 5
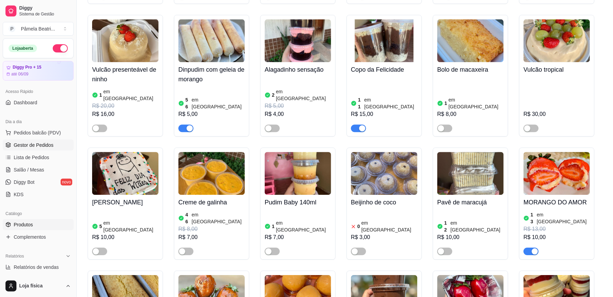
click at [45, 146] on span "Gestor de Pedidos" at bounding box center [34, 144] width 40 height 7
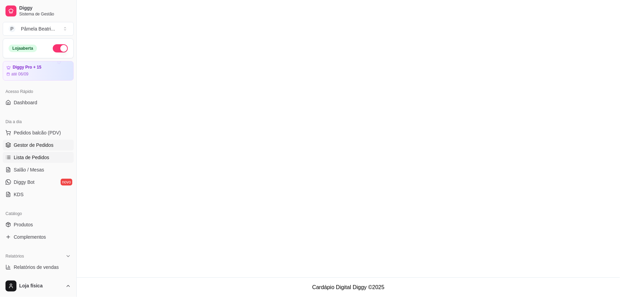
click at [48, 158] on link "Lista de Pedidos" at bounding box center [38, 157] width 71 height 11
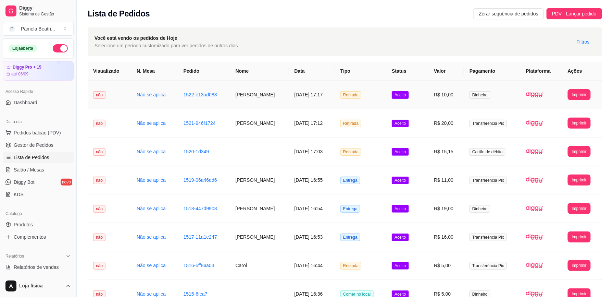
click at [241, 95] on td "[PERSON_NAME]" at bounding box center [259, 94] width 59 height 28
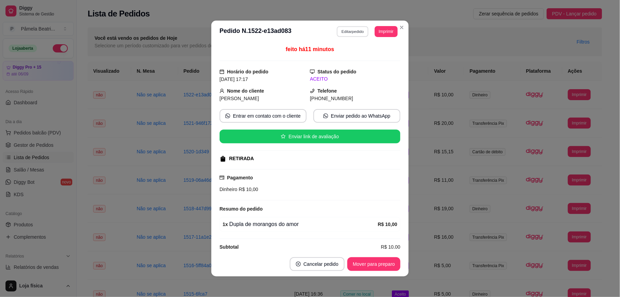
click at [346, 32] on button "Editar pedido" at bounding box center [353, 31] width 32 height 11
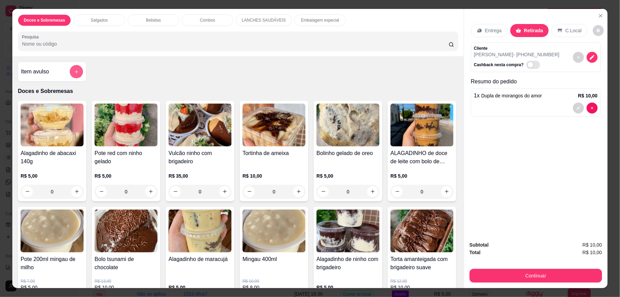
click at [74, 70] on icon "add-separate-item" at bounding box center [76, 71] width 5 height 5
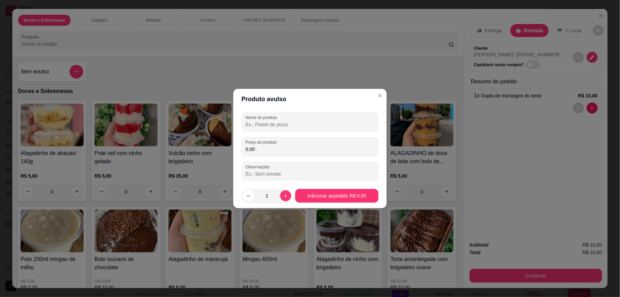
click at [263, 124] on input "Nome do produto" at bounding box center [310, 124] width 129 height 7
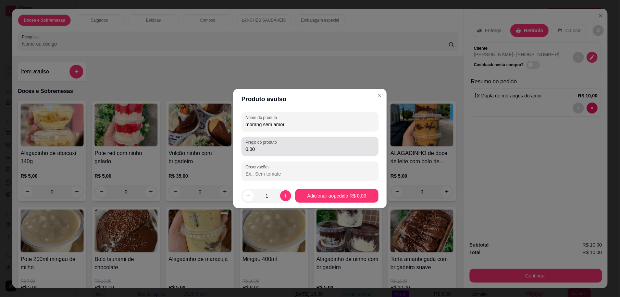
type input "morang sem amor"
click at [270, 150] on input "0,00" at bounding box center [310, 149] width 129 height 7
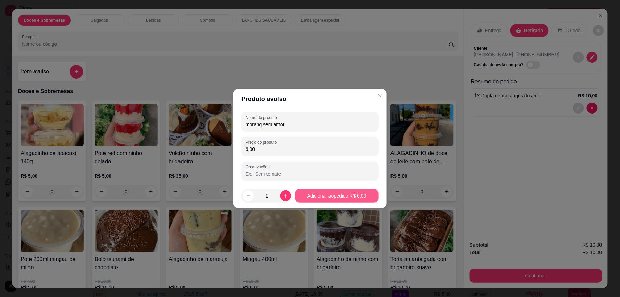
type input "6,00"
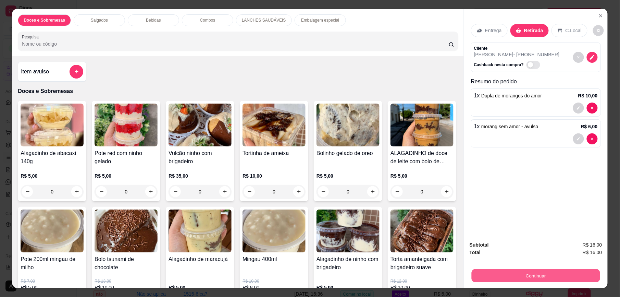
click at [530, 275] on button "Continuar" at bounding box center [536, 275] width 128 height 13
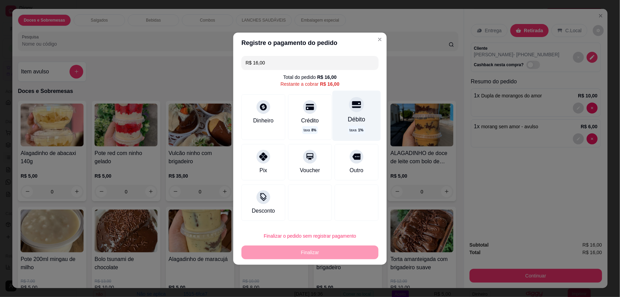
click at [348, 113] on div "Débito taxa 1 %" at bounding box center [357, 115] width 48 height 50
type input "R$ 0,00"
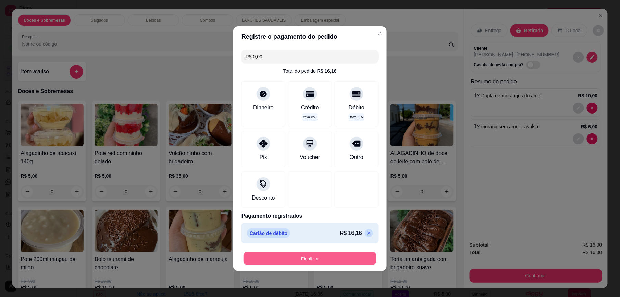
click at [333, 256] on button "Finalizar" at bounding box center [309, 257] width 133 height 13
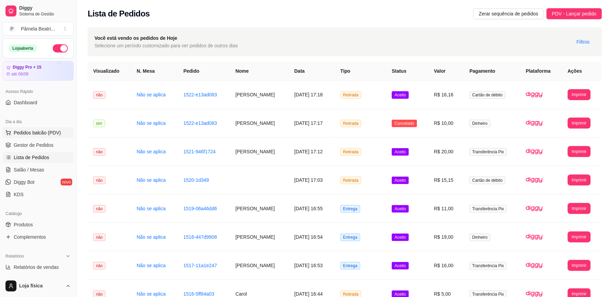
click at [61, 132] on button "Pedidos balcão (PDV)" at bounding box center [38, 132] width 71 height 11
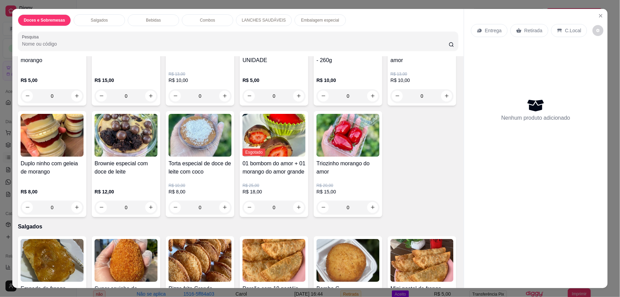
scroll to position [365, 0]
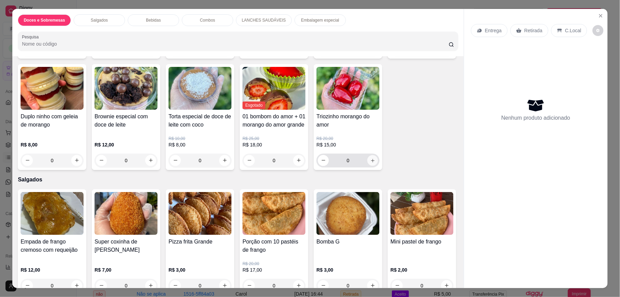
click at [370, 163] on icon "increase-product-quantity" at bounding box center [372, 160] width 5 height 5
type input "2"
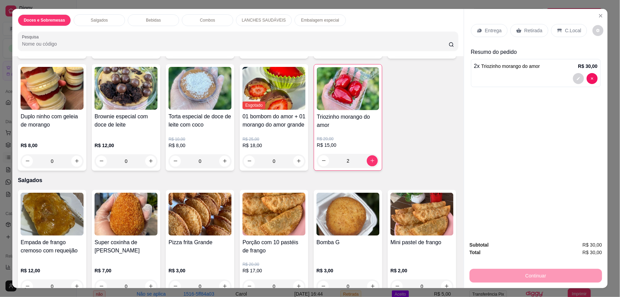
click at [491, 28] on p "Entrega" at bounding box center [493, 30] width 17 height 7
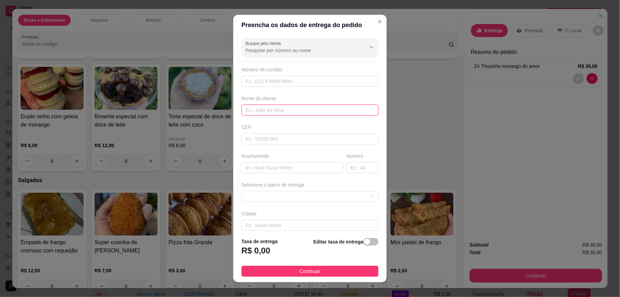
click at [264, 108] on input "text" at bounding box center [309, 109] width 137 height 11
type input "andreline"
click at [254, 164] on input "text" at bounding box center [292, 167] width 102 height 11
type input "rua nossa senhora da conceicao"
click at [350, 167] on input "text" at bounding box center [362, 167] width 32 height 11
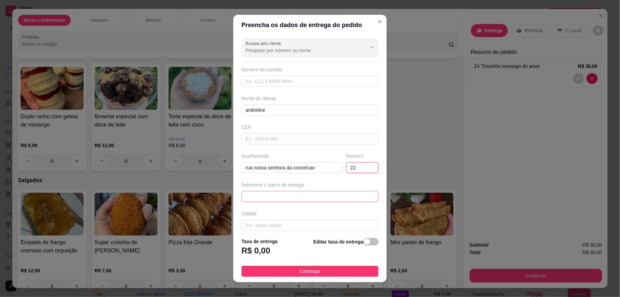
click at [357, 195] on span at bounding box center [310, 196] width 129 height 10
type input "22"
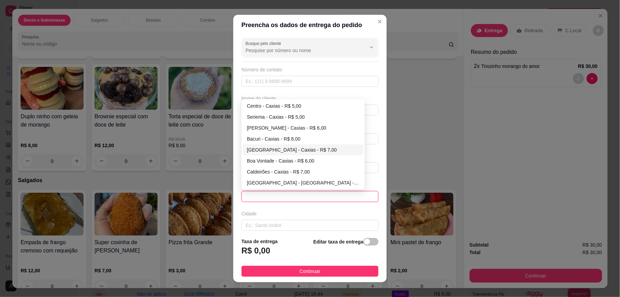
click at [307, 151] on div "[GEOGRAPHIC_DATA] - Caxias - R$ 7,00" at bounding box center [303, 150] width 112 height 8
type input "Caxias"
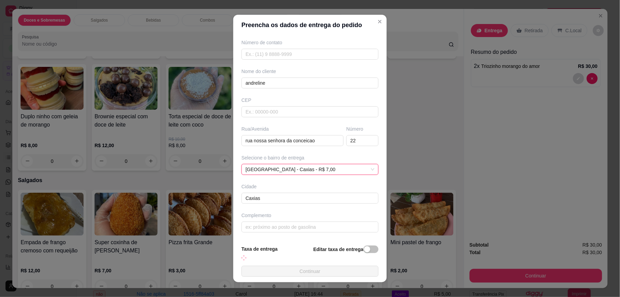
scroll to position [28, 0]
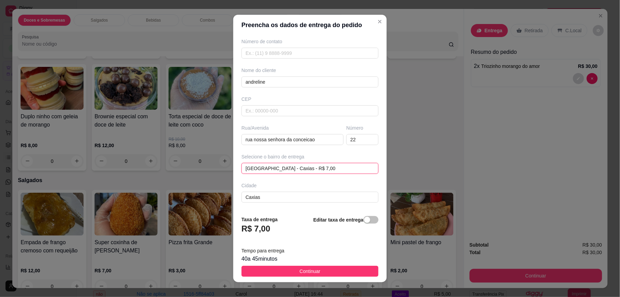
click at [358, 168] on div "[GEOGRAPHIC_DATA] - Caxias - R$ 7,00" at bounding box center [309, 168] width 137 height 11
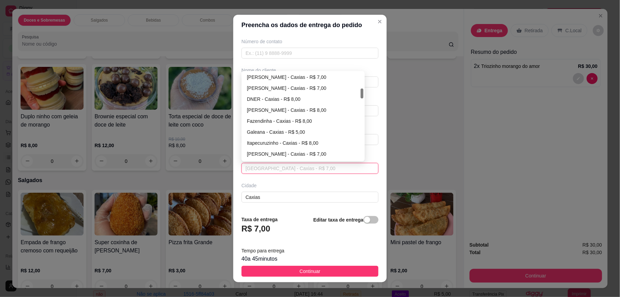
scroll to position [132, 0]
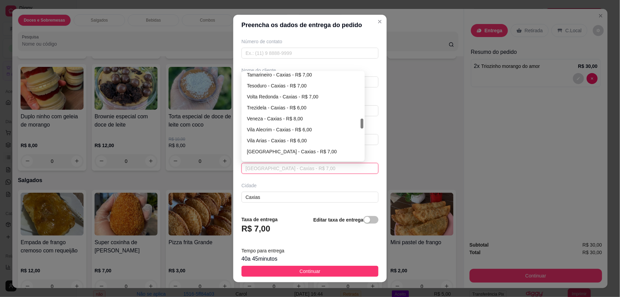
drag, startPoint x: 358, startPoint y: 80, endPoint x: 360, endPoint y: 126, distance: 46.6
click at [360, 126] on div "65e798c104bace804435e6f9 65e798d704bace804435e6fc Tamarineiro - Caxias - R$ 7,0…" at bounding box center [302, 116] width 123 height 90
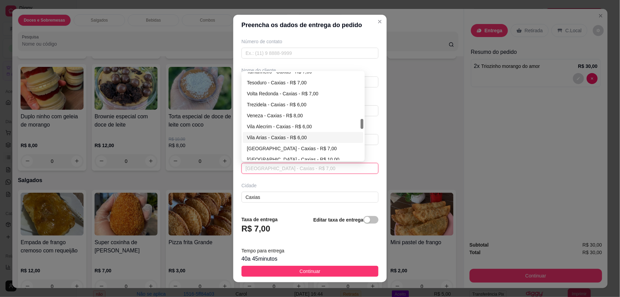
click at [320, 137] on div "Vila Arias - Caxias - R$ 6,00" at bounding box center [303, 138] width 112 height 8
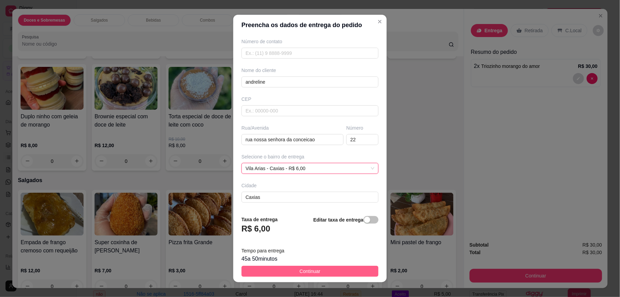
click at [313, 270] on span "Continuar" at bounding box center [310, 271] width 21 height 8
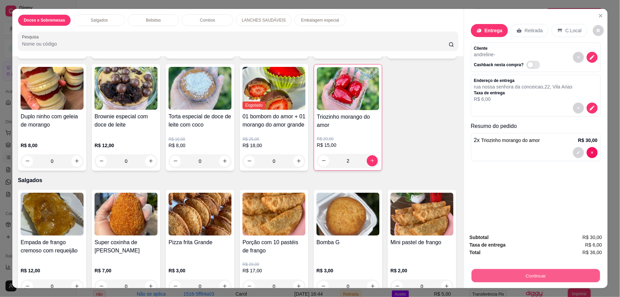
click at [535, 275] on button "Continuar" at bounding box center [536, 275] width 128 height 13
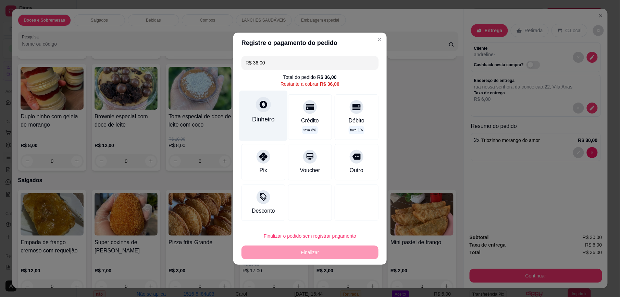
click at [261, 129] on div "Dinheiro" at bounding box center [263, 115] width 48 height 50
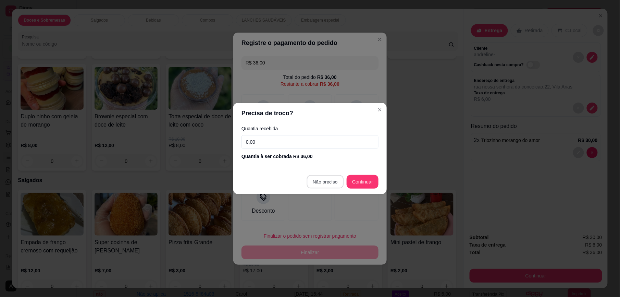
type input "R$ 0,00"
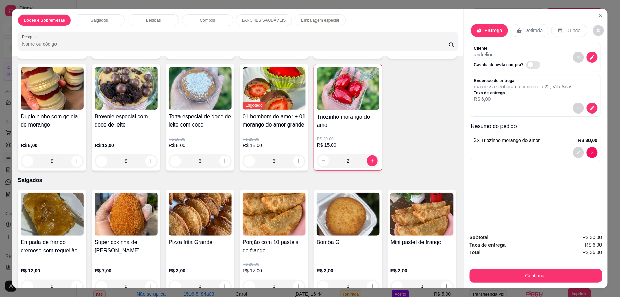
click at [487, 89] on p "[STREET_ADDRESS]" at bounding box center [523, 86] width 99 height 7
click at [589, 106] on icon "decrease-product-quantity" at bounding box center [592, 108] width 6 height 6
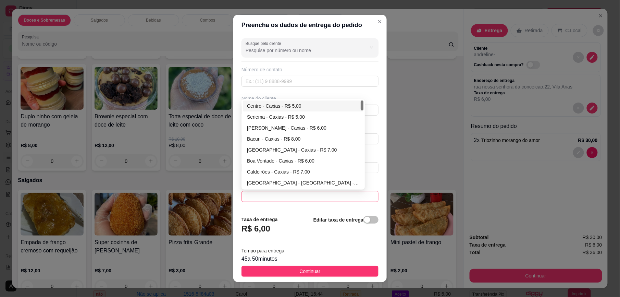
click at [354, 196] on span at bounding box center [310, 196] width 129 height 10
click at [361, 107] on div at bounding box center [362, 105] width 3 height 10
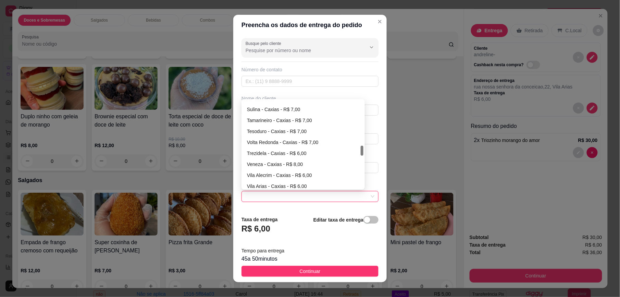
scroll to position [389, 0]
drag, startPoint x: 358, startPoint y: 104, endPoint x: 366, endPoint y: 150, distance: 45.9
click at [366, 150] on div "Busque pelo cliente Número de contato Nome do cliente andreline CEP Rua/[GEOGRA…" at bounding box center [309, 122] width 153 height 174
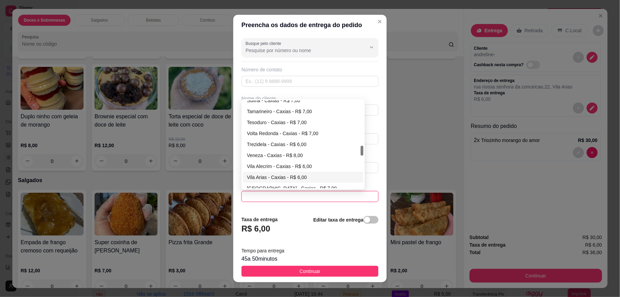
click at [323, 180] on div "Vila Arias - Caxias - R$ 6,00" at bounding box center [303, 177] width 112 height 8
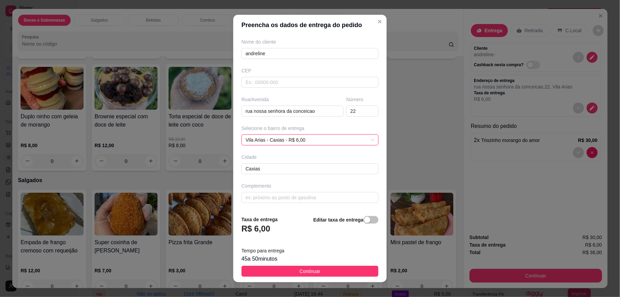
scroll to position [58, 0]
click at [300, 198] on input "text" at bounding box center [309, 197] width 137 height 11
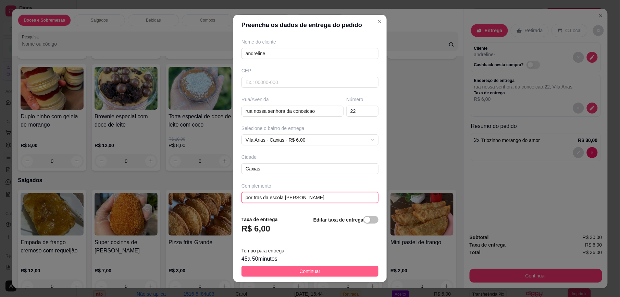
type input "por tras da escola [PERSON_NAME]"
click at [312, 268] on span "Continuar" at bounding box center [310, 271] width 21 height 8
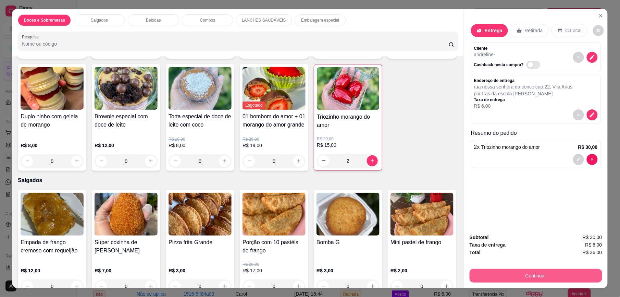
click at [542, 273] on button "Continuar" at bounding box center [536, 275] width 133 height 14
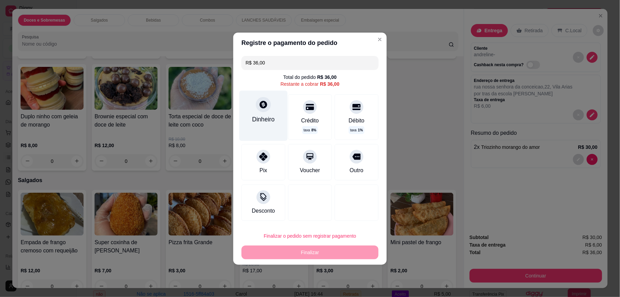
click at [259, 112] on div "Dinheiro" at bounding box center [263, 115] width 48 height 50
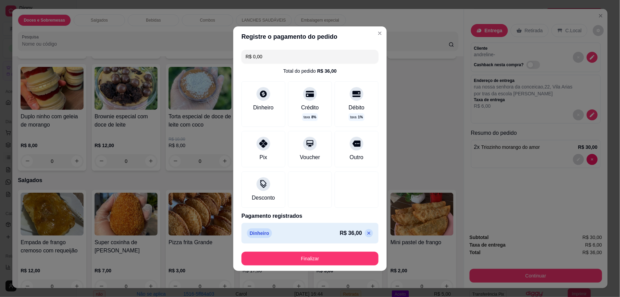
type input "R$ 0,00"
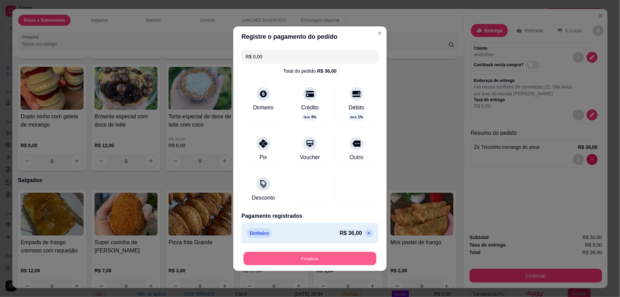
click at [295, 258] on button "Finalizar" at bounding box center [309, 257] width 133 height 13
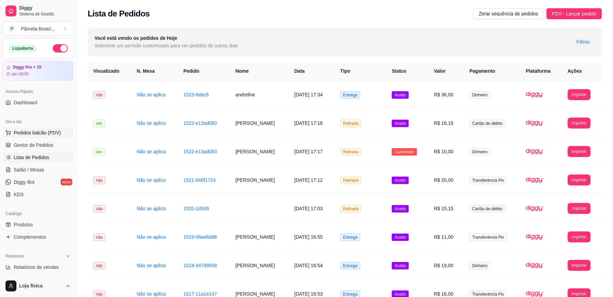
click at [45, 134] on span "Pedidos balcão (PDV)" at bounding box center [37, 132] width 47 height 7
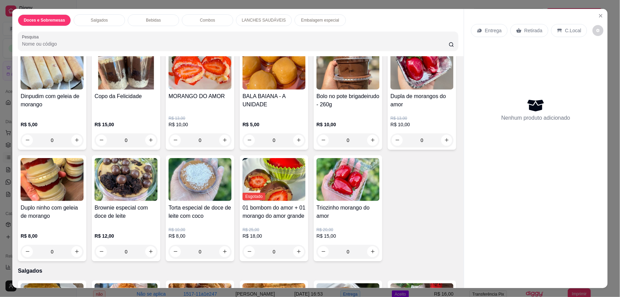
scroll to position [183, 0]
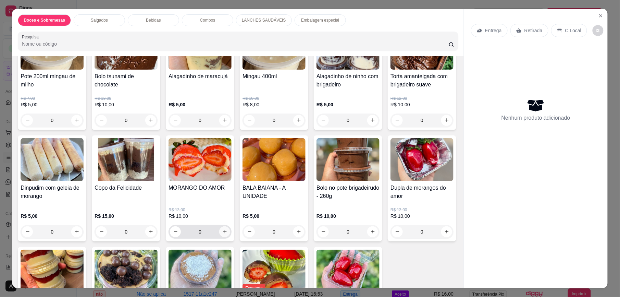
click at [227, 232] on icon "increase-product-quantity" at bounding box center [224, 231] width 5 height 5
type input "1"
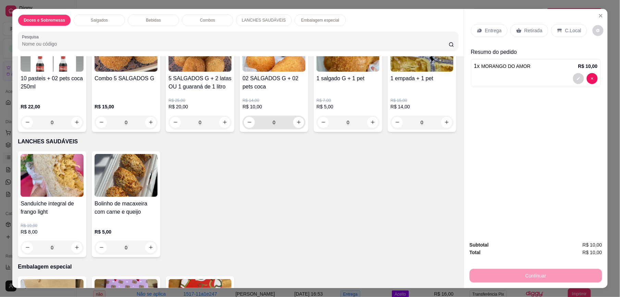
scroll to position [913, 0]
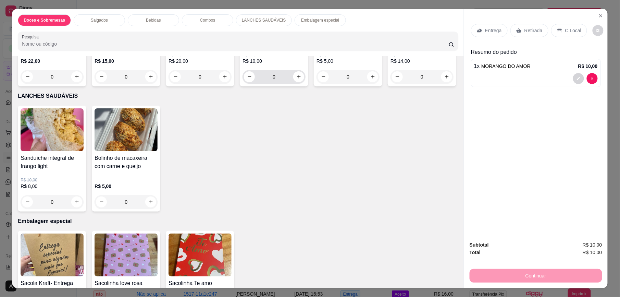
drag, startPoint x: 266, startPoint y: 181, endPoint x: 260, endPoint y: 181, distance: 6.9
drag, startPoint x: 260, startPoint y: 181, endPoint x: 284, endPoint y: 216, distance: 42.8
click at [284, 86] on div "10 pasteis + 02 pets coca 250ml R$ 22,00 0 Combo 5 SALGADOS G R$ 15,00 0 5 SALG…" at bounding box center [238, 33] width 440 height 106
click at [149, 79] on icon "increase-product-quantity" at bounding box center [150, 76] width 5 height 5
type input "1"
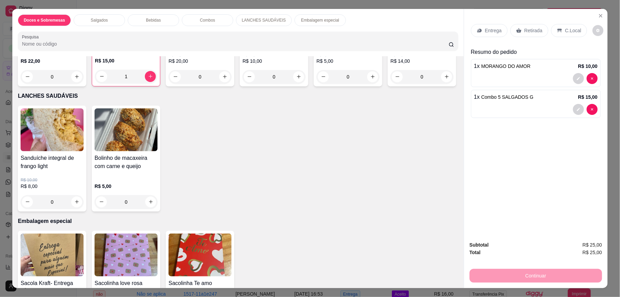
click at [187, 84] on input "0" at bounding box center [200, 77] width 38 height 14
click at [533, 27] on p "Retirada" at bounding box center [533, 30] width 18 height 7
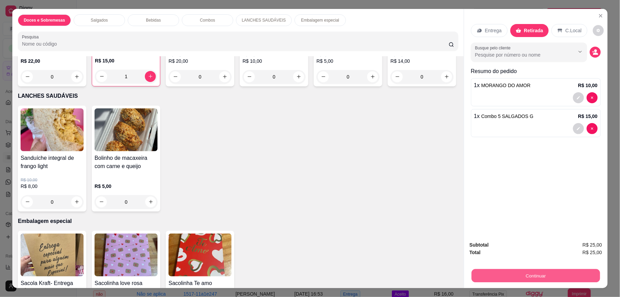
click at [514, 281] on button "Continuar" at bounding box center [536, 275] width 128 height 13
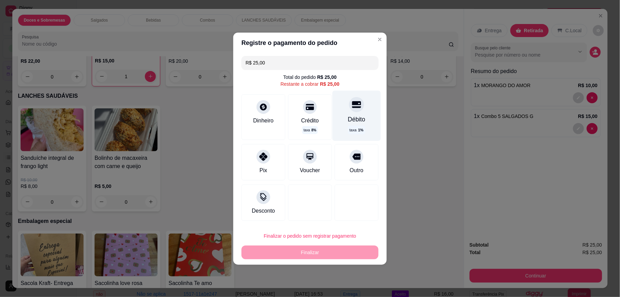
click at [352, 113] on div "Débito taxa 1 %" at bounding box center [357, 115] width 48 height 50
type input "R$ 0,00"
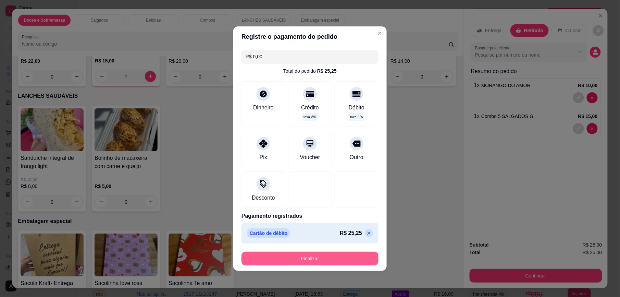
click at [316, 256] on button "Finalizar" at bounding box center [309, 258] width 137 height 14
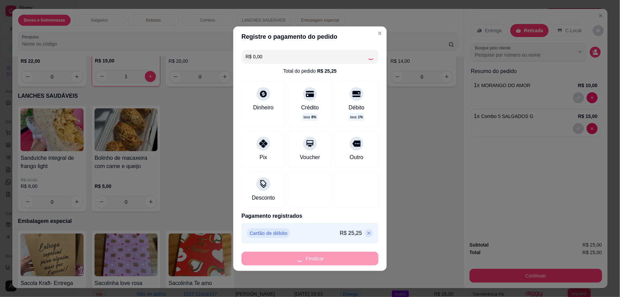
type input "0"
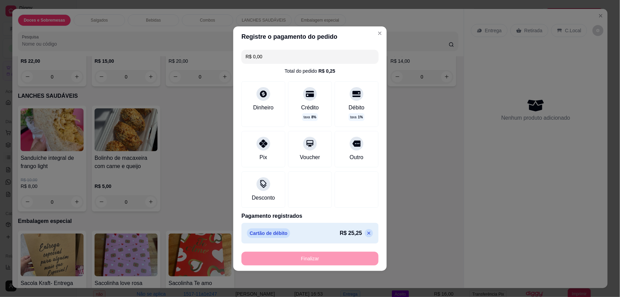
type input "-R$ 25,00"
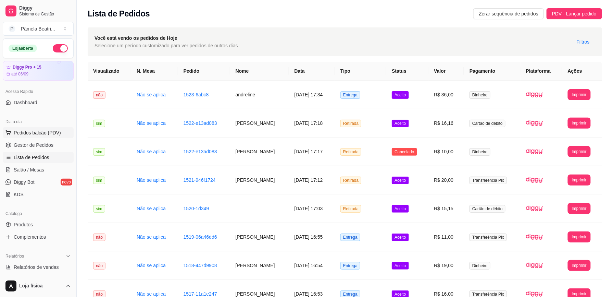
click at [41, 133] on span "Pedidos balcão (PDV)" at bounding box center [37, 132] width 47 height 7
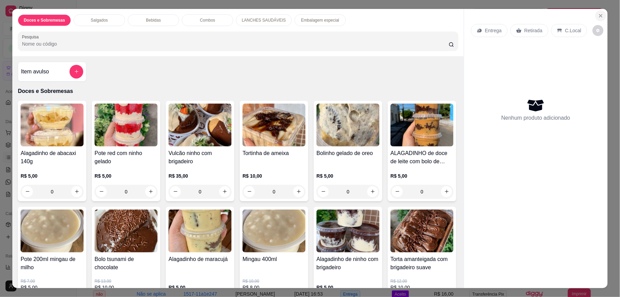
click at [598, 13] on icon "Close" at bounding box center [600, 15] width 5 height 5
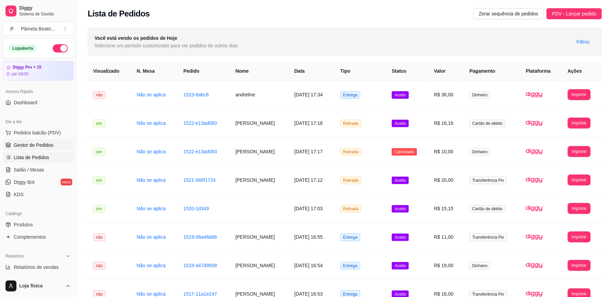
drag, startPoint x: 21, startPoint y: 139, endPoint x: 20, endPoint y: 150, distance: 11.0
click at [21, 146] on ul "Pedidos balcão (PDV) Gestor de Pedidos Lista de Pedidos Salão / Mesas Diggy Bot…" at bounding box center [38, 163] width 71 height 73
drag, startPoint x: 20, startPoint y: 150, endPoint x: 18, endPoint y: 164, distance: 14.9
click at [18, 164] on link "Salão / Mesas" at bounding box center [38, 169] width 71 height 11
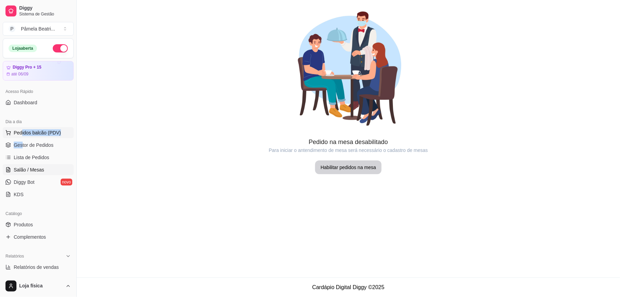
click at [15, 133] on span "Pedidos balcão (PDV)" at bounding box center [37, 132] width 47 height 7
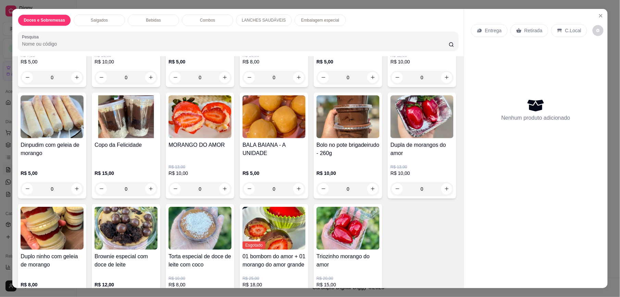
scroll to position [228, 0]
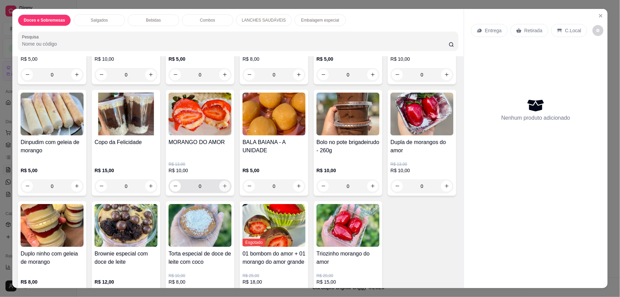
click at [227, 188] on icon "increase-product-quantity" at bounding box center [224, 185] width 5 height 5
type input "1"
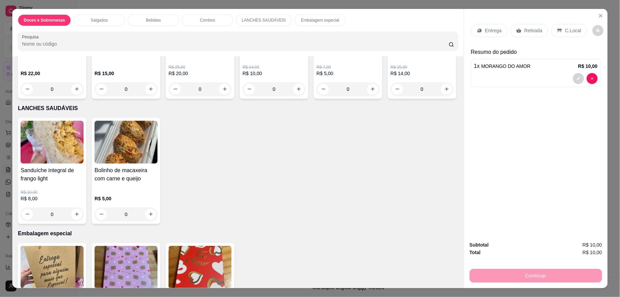
scroll to position [959, 0]
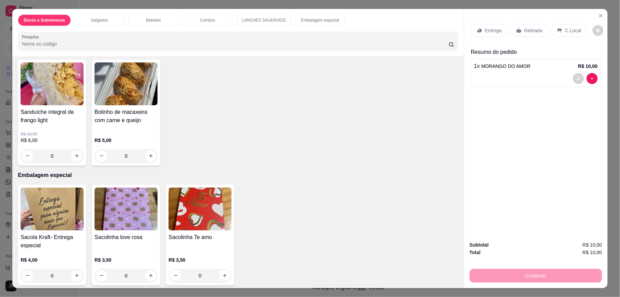
click at [150, 36] on button "increase-product-quantity" at bounding box center [151, 30] width 11 height 11
type input "1"
click at [531, 29] on p "Retirada" at bounding box center [533, 30] width 18 height 7
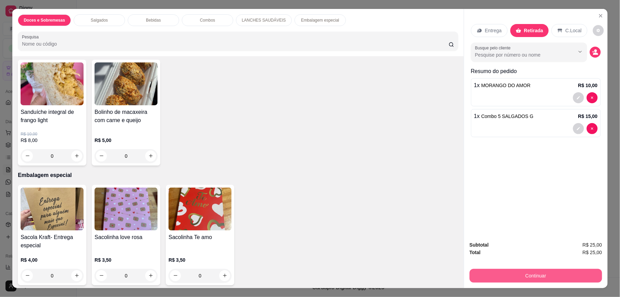
click at [530, 275] on button "Continuar" at bounding box center [536, 275] width 133 height 14
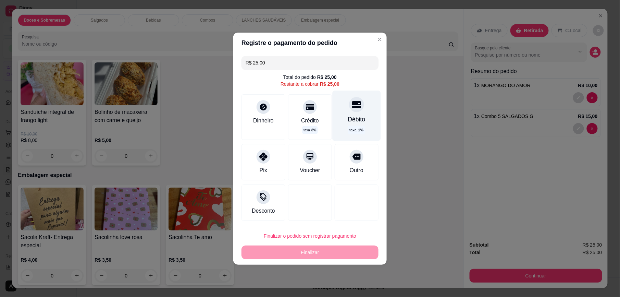
click at [355, 121] on div "Débito" at bounding box center [356, 119] width 17 height 9
type input "R$ 0,00"
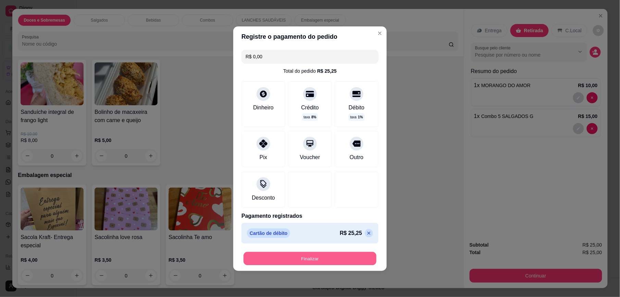
click at [314, 260] on button "Finalizar" at bounding box center [309, 257] width 133 height 13
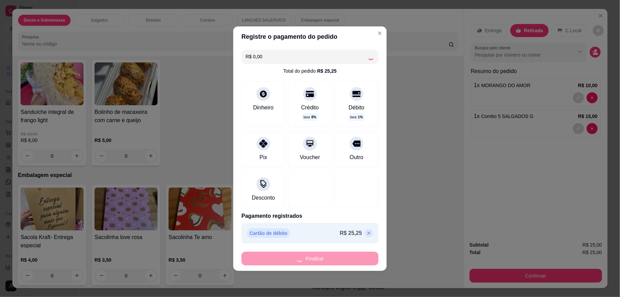
type input "0"
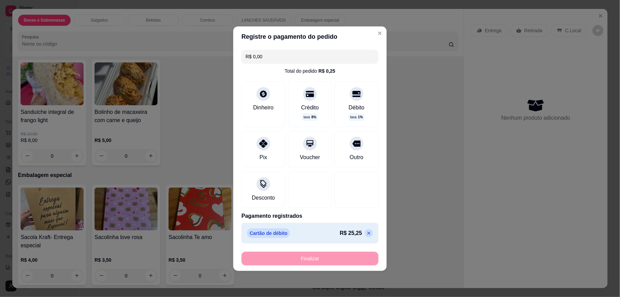
type input "-R$ 25,00"
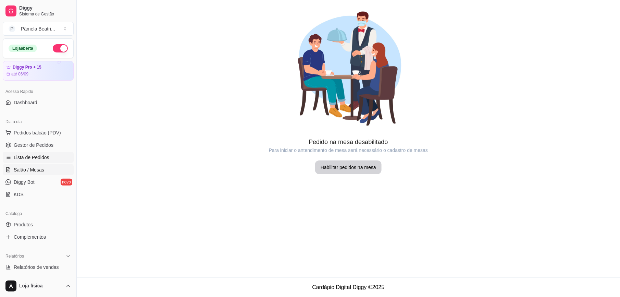
click at [27, 153] on link "Lista de Pedidos" at bounding box center [38, 157] width 71 height 11
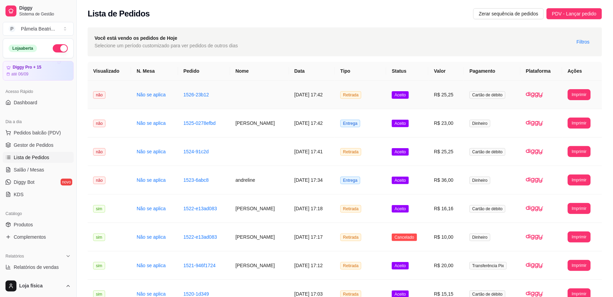
click at [428, 96] on td "Aceito" at bounding box center [407, 94] width 42 height 28
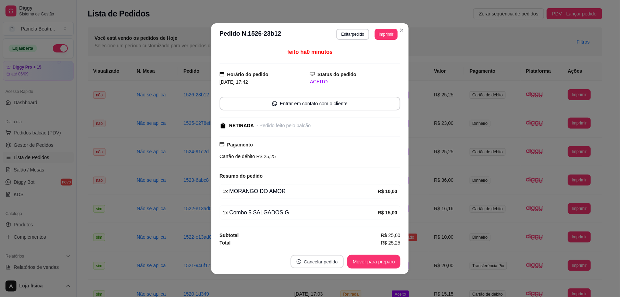
click at [330, 258] on button "Cancelar pedido" at bounding box center [316, 260] width 53 height 13
click at [331, 243] on button "Sim" at bounding box center [336, 245] width 27 height 13
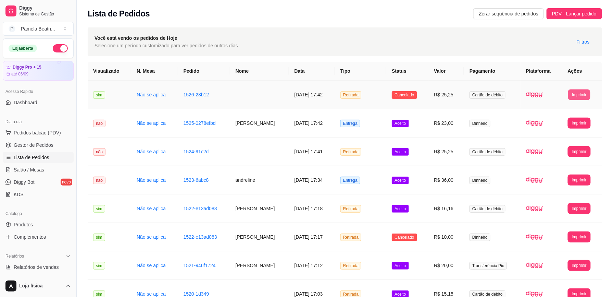
click at [581, 94] on button "Imprimir" at bounding box center [579, 94] width 22 height 11
click at [553, 142] on td at bounding box center [542, 151] width 42 height 28
click at [585, 124] on button "Imprimir" at bounding box center [579, 122] width 23 height 11
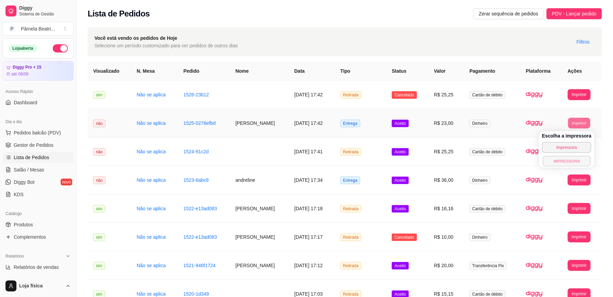
click at [574, 162] on button "IMPRESSORA" at bounding box center [567, 160] width 48 height 11
click at [32, 135] on span "Pedidos balcão (PDV)" at bounding box center [37, 132] width 47 height 7
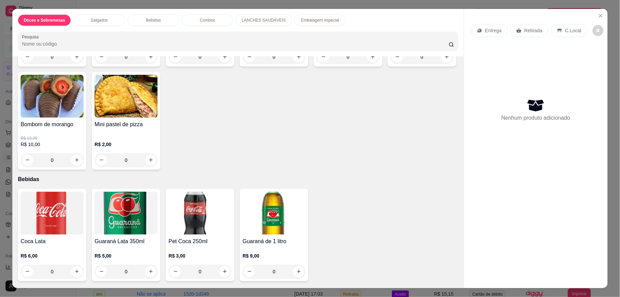
scroll to position [603, 0]
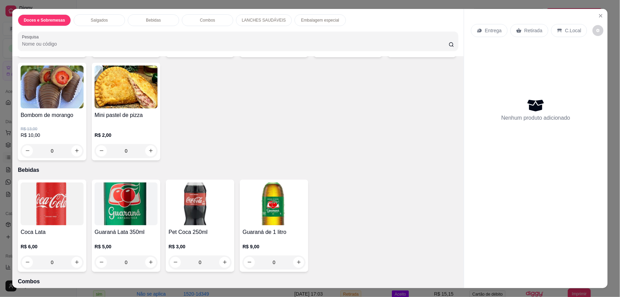
click at [222, 50] on icon "increase-product-quantity" at bounding box center [224, 47] width 5 height 5
type input "2"
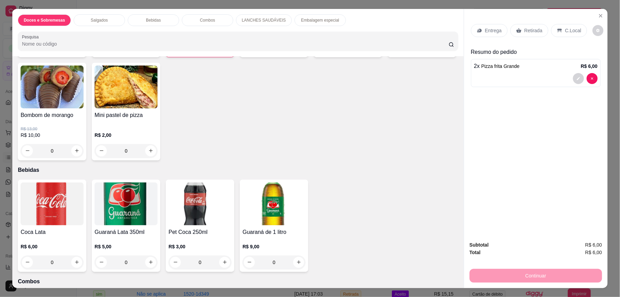
click at [372, 54] on div "0" at bounding box center [348, 48] width 60 height 14
click at [370, 50] on icon "increase-product-quantity" at bounding box center [372, 47] width 5 height 5
click at [371, 50] on icon "increase-product-quantity" at bounding box center [373, 48] width 4 height 4
type input "2"
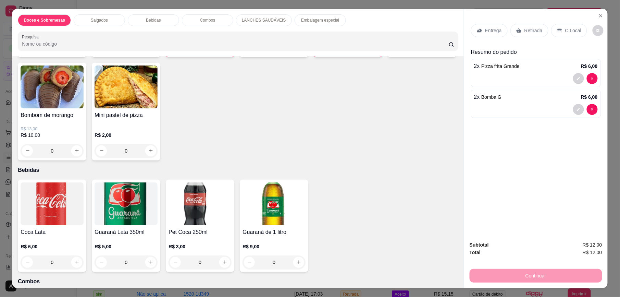
click at [525, 31] on p "Retirada" at bounding box center [533, 30] width 18 height 7
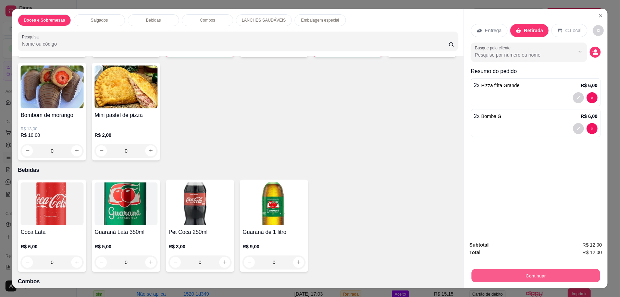
click at [546, 274] on button "Continuar" at bounding box center [536, 275] width 128 height 13
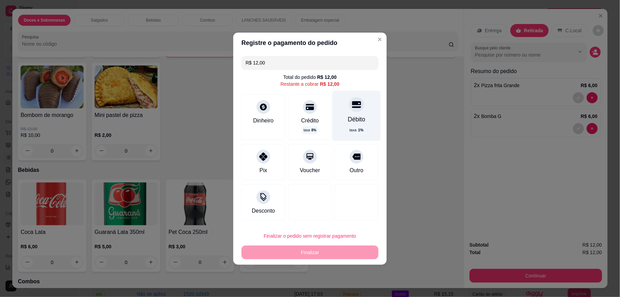
click at [355, 110] on div at bounding box center [356, 104] width 15 height 15
type input "R$ 0,00"
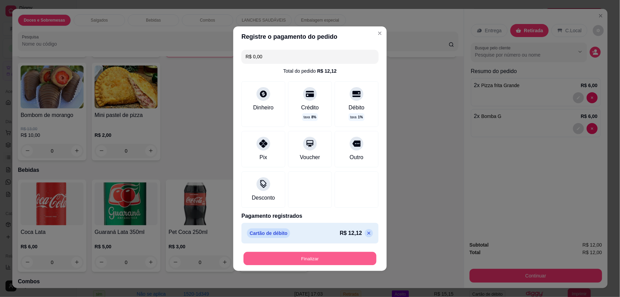
click at [321, 257] on button "Finalizar" at bounding box center [309, 257] width 133 height 13
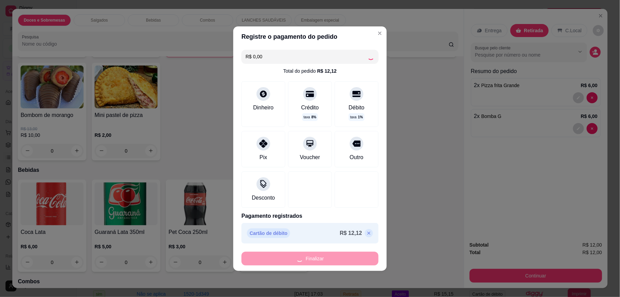
type input "0"
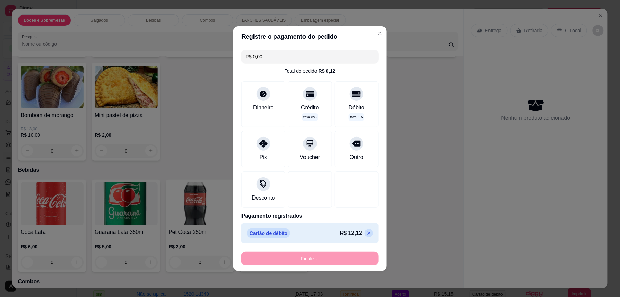
type input "-R$ 12,00"
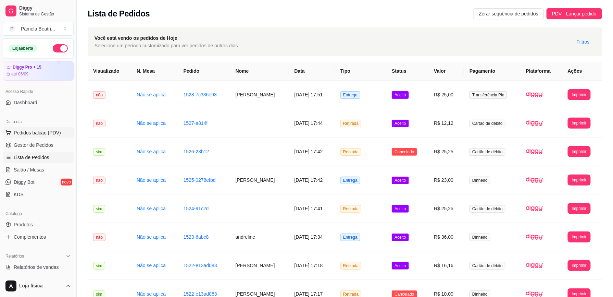
click at [28, 132] on span "Pedidos balcão (PDV)" at bounding box center [37, 132] width 47 height 7
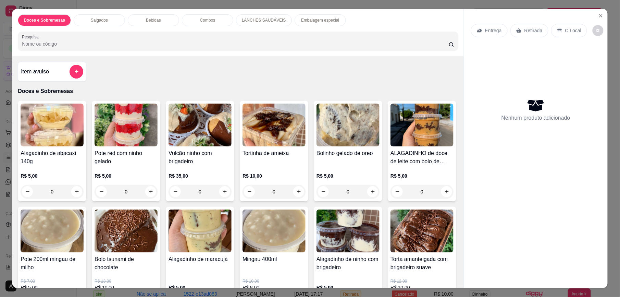
click at [30, 144] on img at bounding box center [52, 124] width 63 height 43
click at [599, 15] on icon "Close" at bounding box center [600, 15] width 3 height 3
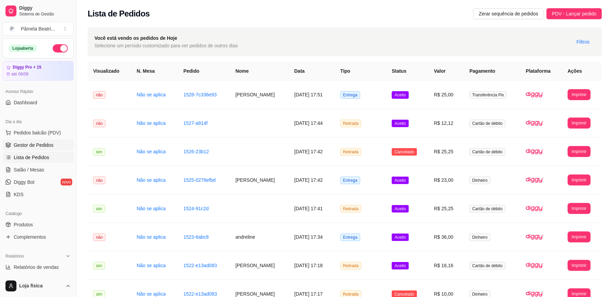
click at [47, 141] on span "Gestor de Pedidos" at bounding box center [34, 144] width 40 height 7
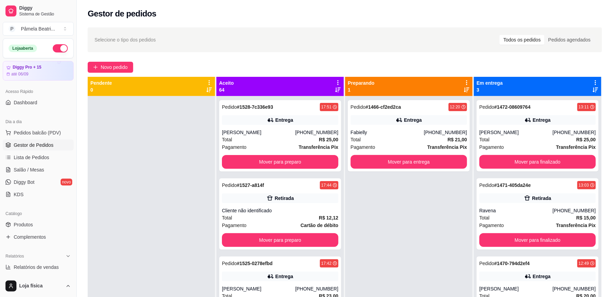
click at [335, 83] on icon at bounding box center [338, 82] width 6 height 6
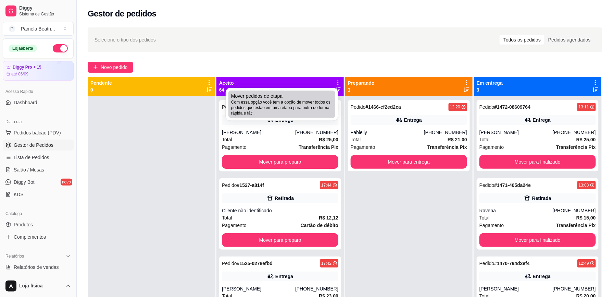
click at [308, 101] on span "Com essa opção você tem a opção de mover todos os pedidos que estão em uma etap…" at bounding box center [281, 107] width 101 height 16
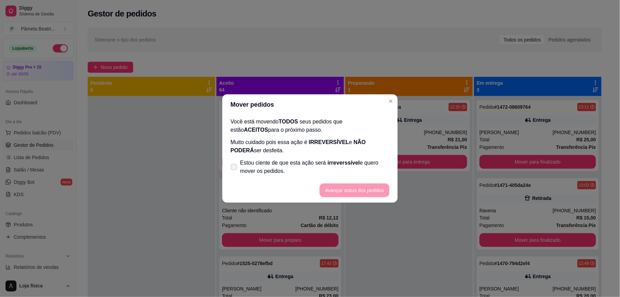
click at [233, 167] on icon at bounding box center [233, 167] width 5 height 4
click at [233, 168] on input "Estou ciente de que esta ação será irreverssível e quero mover os pedidos." at bounding box center [232, 170] width 4 height 4
checkbox input "true"
click at [373, 192] on button "Avançar status dos pedidos" at bounding box center [355, 190] width 68 height 13
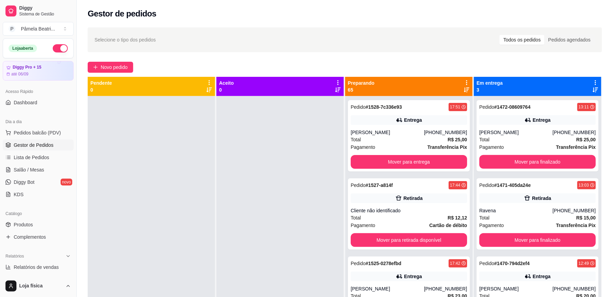
click at [462, 77] on div "Preparando 65" at bounding box center [408, 86] width 127 height 19
click at [464, 80] on icon at bounding box center [467, 82] width 6 height 6
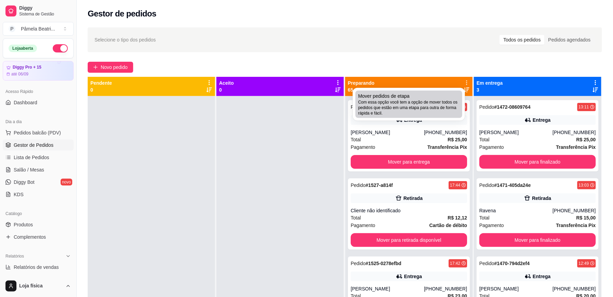
click at [440, 95] on div "Mover pedidos de etapa Com essa opção você tem a opção de mover todos os pedido…" at bounding box center [408, 103] width 101 height 23
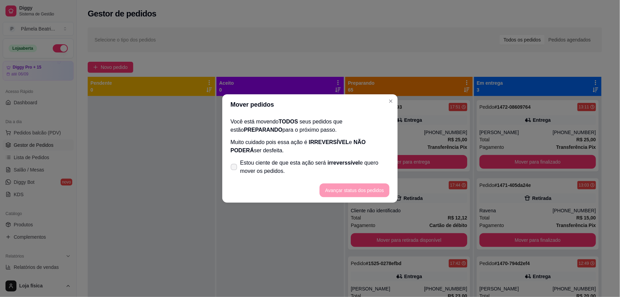
click at [233, 167] on icon at bounding box center [233, 167] width 5 height 4
click at [233, 168] on input "Estou ciente de que esta ação será irreverssível e quero mover os pedidos." at bounding box center [232, 170] width 4 height 4
checkbox input "true"
click at [358, 190] on button "Avançar status dos pedidos" at bounding box center [355, 190] width 68 height 13
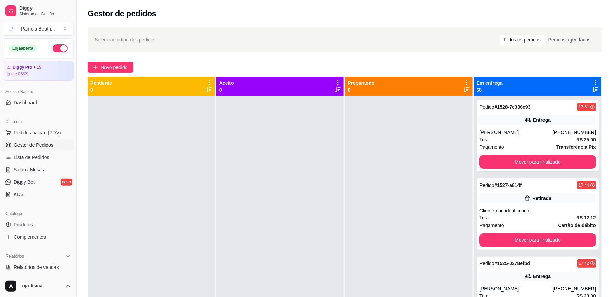
click at [55, 45] on button "button" at bounding box center [60, 48] width 15 height 8
click at [592, 80] on icon at bounding box center [595, 82] width 6 height 6
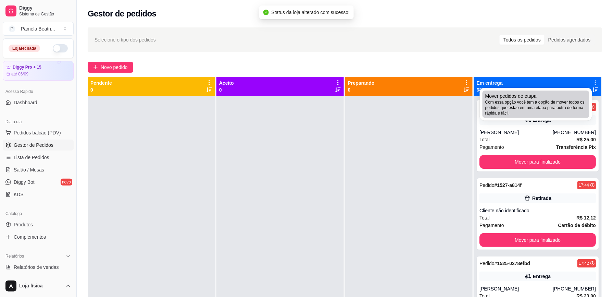
click at [559, 103] on span "Com essa opção você tem a opção de mover todos os pedidos que estão em uma etap…" at bounding box center [535, 107] width 101 height 16
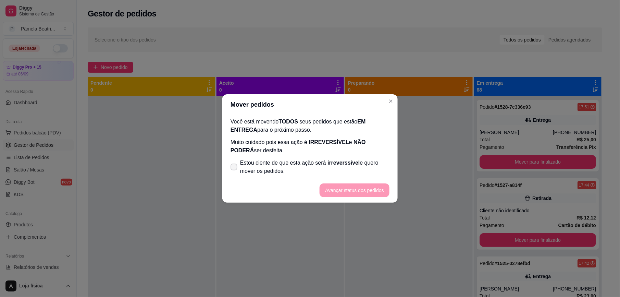
click at [234, 167] on icon at bounding box center [233, 167] width 5 height 4
click at [234, 168] on input "Estou ciente de que esta ação será irreverssível e quero mover os pedidos." at bounding box center [232, 170] width 4 height 4
checkbox input "true"
click at [367, 197] on footer "Avançar status dos pedidos" at bounding box center [309, 190] width 175 height 25
drag, startPoint x: 367, startPoint y: 198, endPoint x: 372, endPoint y: 187, distance: 11.5
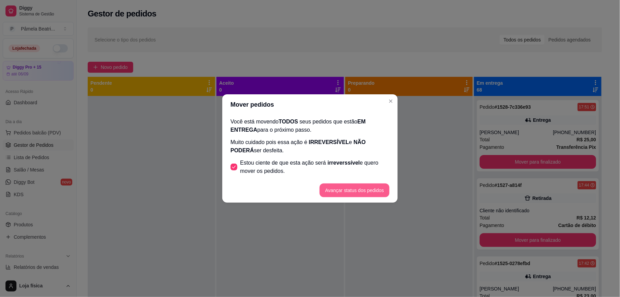
click at [372, 187] on footer "Avançar status dos pedidos" at bounding box center [309, 190] width 175 height 25
click at [372, 188] on button "Avançar status dos pedidos" at bounding box center [355, 190] width 68 height 13
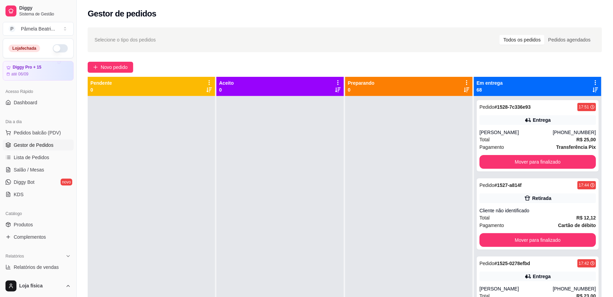
drag, startPoint x: 376, startPoint y: 135, endPoint x: 565, endPoint y: 92, distance: 193.9
click at [565, 92] on div "Pendente 0 Aceito 0 Preparando 0 Em entrega 68 Pedido # 1528-7c336e93 17:51 Ent…" at bounding box center [345, 225] width 514 height 297
click at [398, 135] on div at bounding box center [408, 244] width 127 height 297
click at [592, 79] on icon at bounding box center [595, 82] width 6 height 6
click at [592, 80] on icon at bounding box center [595, 82] width 6 height 6
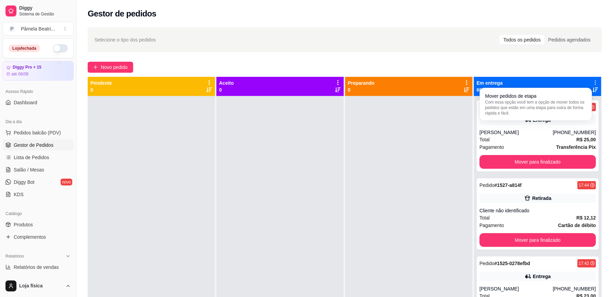
click at [592, 80] on icon at bounding box center [595, 82] width 6 height 6
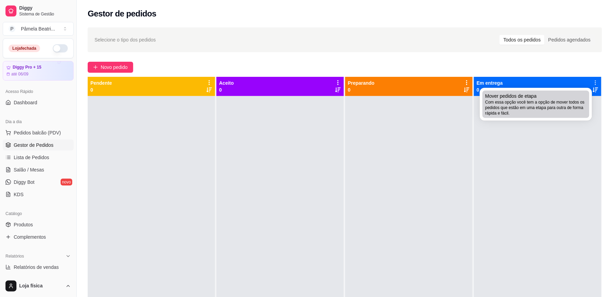
click at [545, 115] on span "Com essa opção você tem a opção de mover todos os pedidos que estão em uma etap…" at bounding box center [535, 107] width 101 height 16
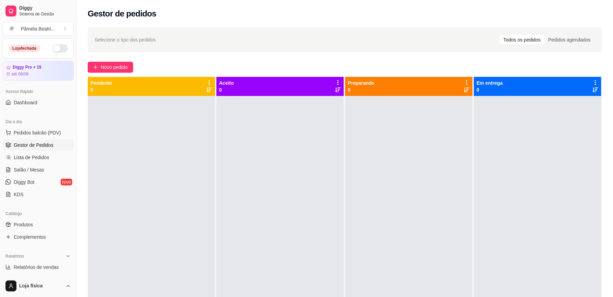
click at [508, 198] on div at bounding box center [537, 244] width 127 height 297
click at [48, 129] on button "Pedidos balcão (PDV)" at bounding box center [38, 132] width 71 height 11
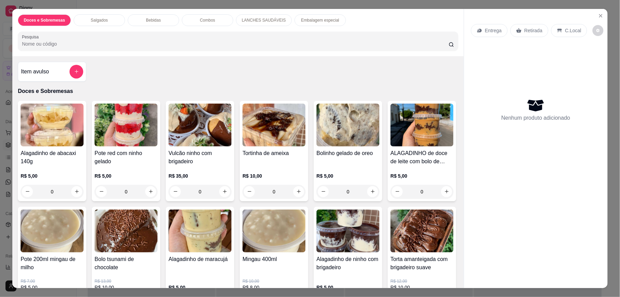
click at [360, 47] on input "Pesquisa" at bounding box center [235, 43] width 427 height 7
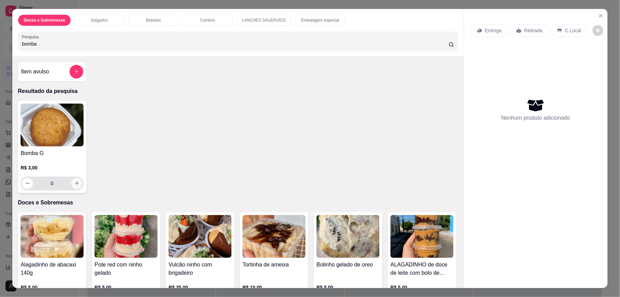
type input "bomba"
click at [74, 182] on icon "increase-product-quantity" at bounding box center [76, 183] width 5 height 5
type input "1"
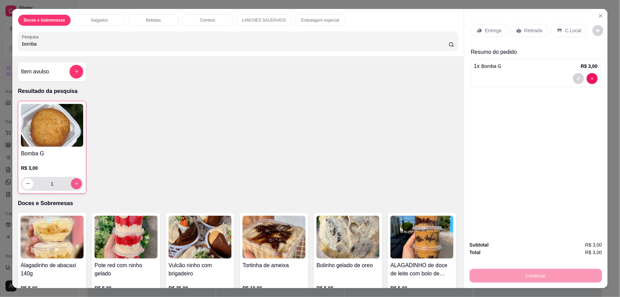
click at [74, 182] on icon "increase-product-quantity" at bounding box center [76, 183] width 5 height 5
type input "2"
click at [74, 182] on icon "increase-product-quantity" at bounding box center [76, 183] width 5 height 5
type input "3"
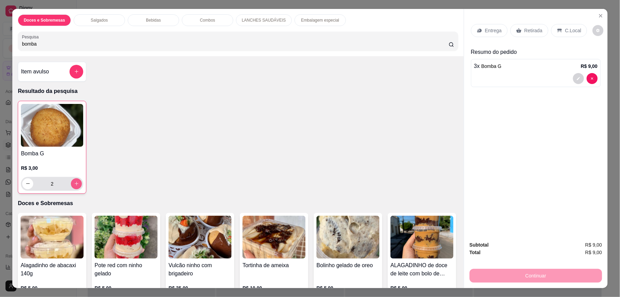
type input "3"
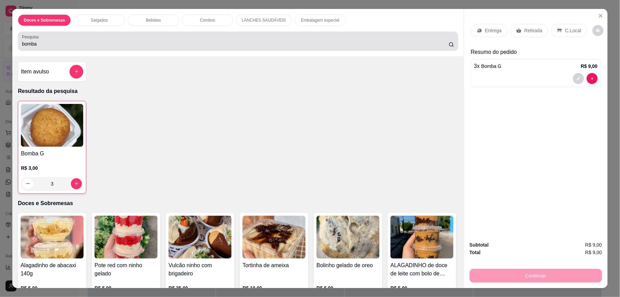
click at [280, 45] on input "bomba" at bounding box center [235, 43] width 427 height 7
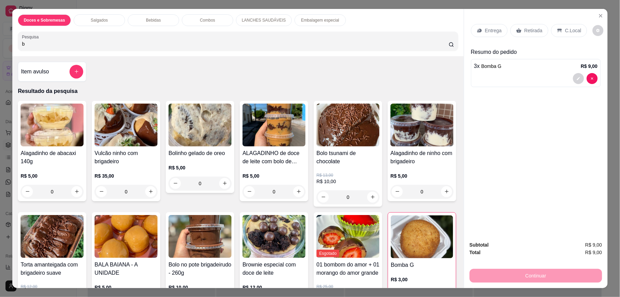
type input "b"
click at [440, 49] on div "Pesquisa b" at bounding box center [238, 41] width 440 height 19
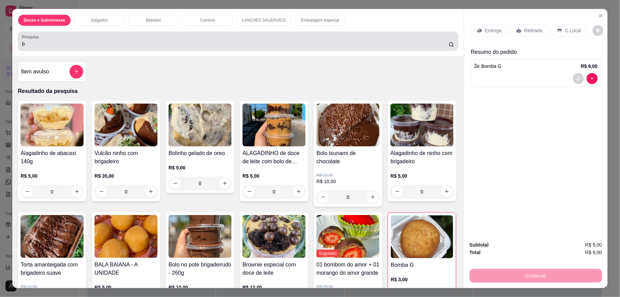
click at [440, 49] on div "Pesquisa b" at bounding box center [238, 41] width 440 height 19
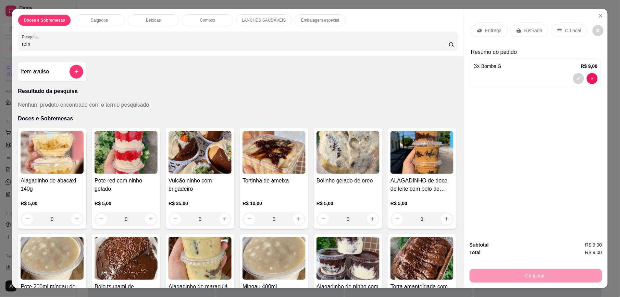
type input "refri"
click at [447, 50] on div "Pesquisa refri" at bounding box center [238, 41] width 440 height 19
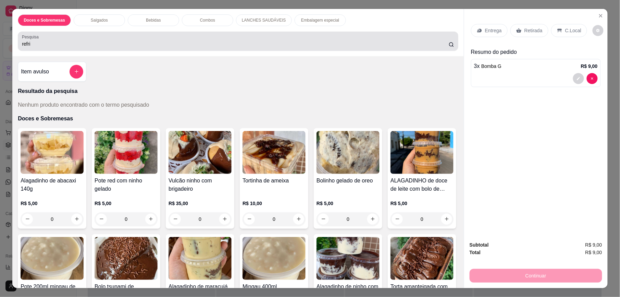
click at [449, 47] on icon at bounding box center [451, 44] width 5 height 5
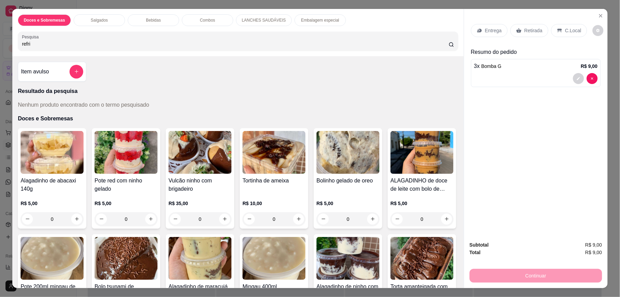
click at [362, 45] on input "refri" at bounding box center [235, 43] width 427 height 7
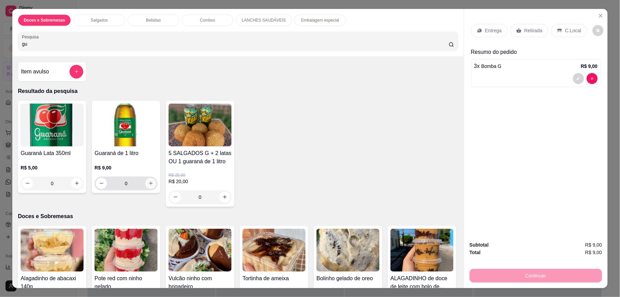
type input "gu"
click at [148, 183] on icon "increase-product-quantity" at bounding box center [150, 183] width 5 height 5
type input "1"
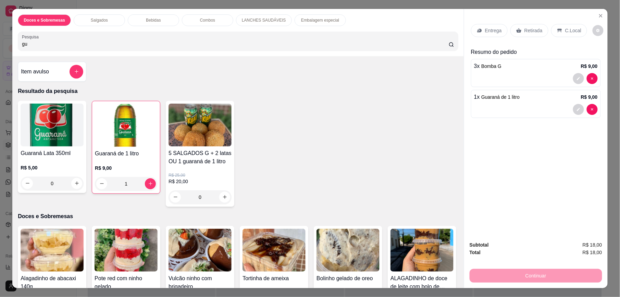
click at [536, 33] on p "Retirada" at bounding box center [533, 30] width 18 height 7
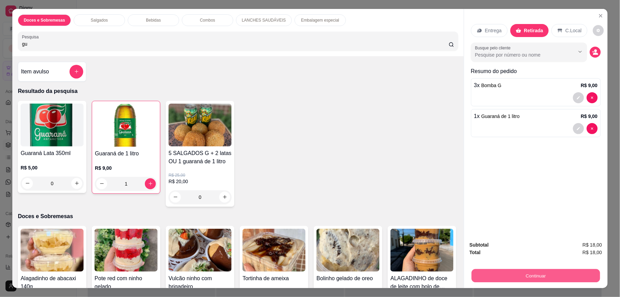
click at [540, 277] on button "Continuar" at bounding box center [536, 275] width 128 height 13
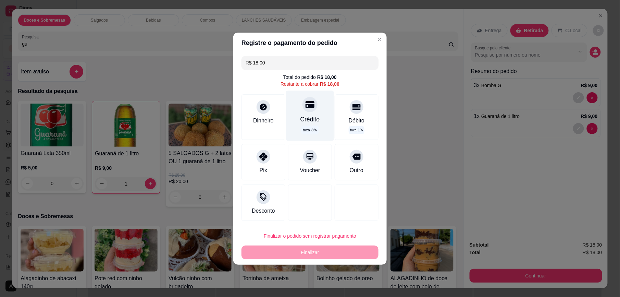
click at [314, 122] on div "Crédito" at bounding box center [310, 119] width 20 height 9
type input "R$ 0,00"
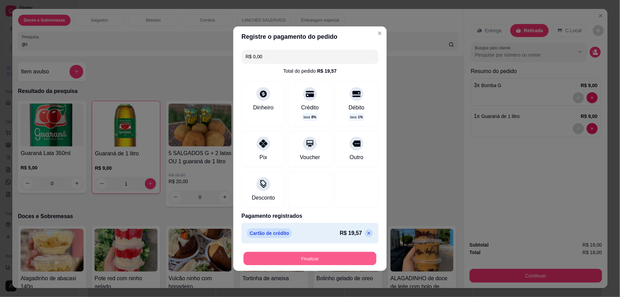
click at [345, 260] on button "Finalizar" at bounding box center [309, 257] width 133 height 13
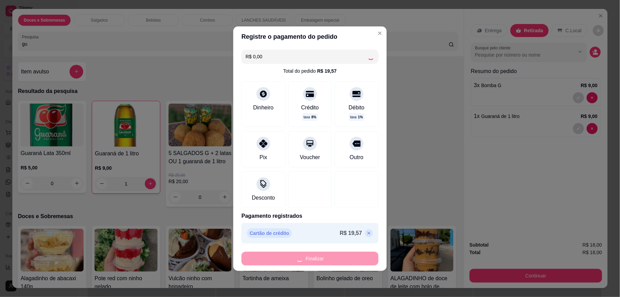
type input "0"
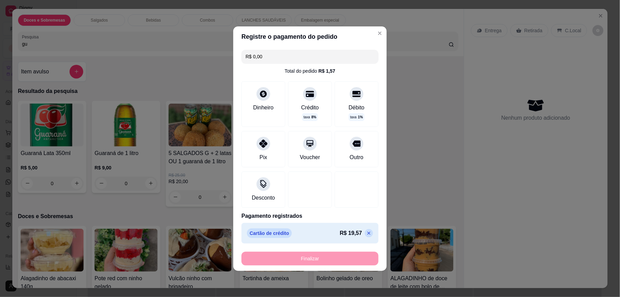
type input "-R$ 18,00"
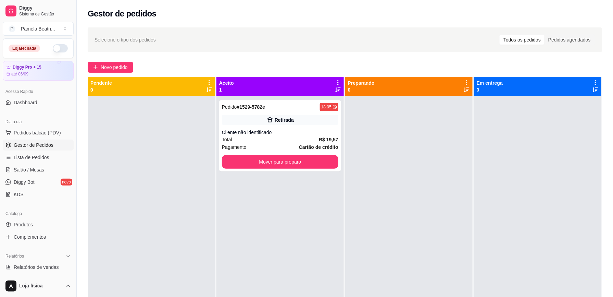
click at [337, 81] on icon at bounding box center [337, 82] width 1 height 5
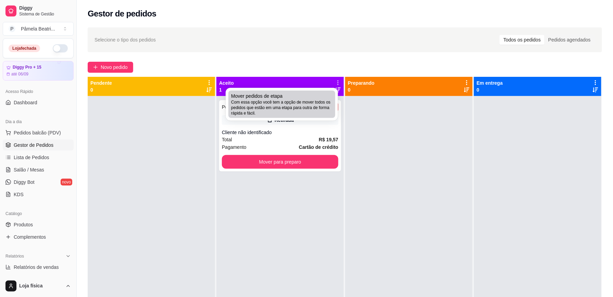
click at [300, 107] on span "Com essa opção você tem a opção de mover todos os pedidos que estão em uma etap…" at bounding box center [281, 107] width 101 height 16
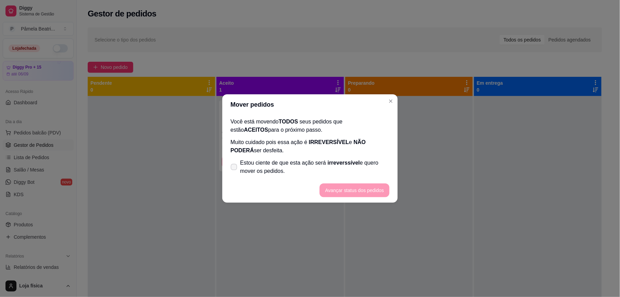
click at [233, 168] on icon at bounding box center [233, 167] width 5 height 4
click at [233, 168] on input "Estou ciente de que esta ação será irreverssível e quero mover os pedidos." at bounding box center [232, 170] width 4 height 4
checkbox input "true"
click at [338, 191] on button "Avançar status dos pedidos" at bounding box center [355, 190] width 68 height 13
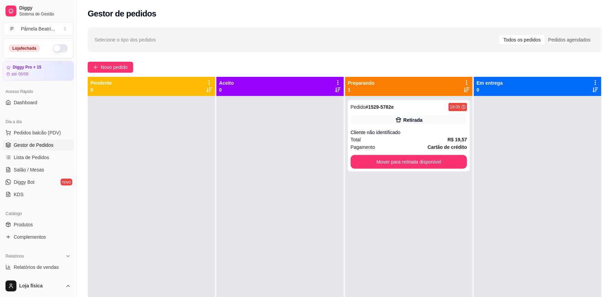
click at [464, 81] on icon at bounding box center [467, 82] width 6 height 6
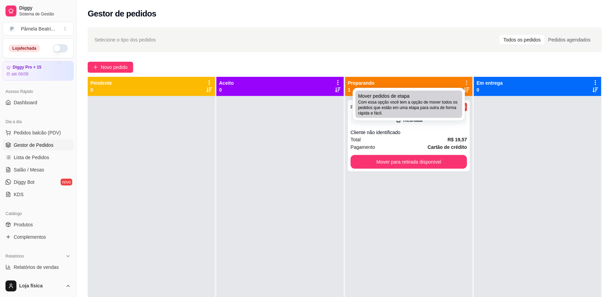
click at [454, 96] on div "Mover pedidos de etapa Com essa opção você tem a opção de mover todos os pedido…" at bounding box center [408, 103] width 101 height 23
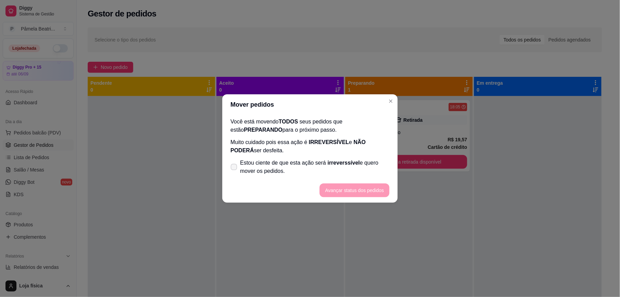
click at [234, 164] on span at bounding box center [234, 167] width 7 height 7
click at [234, 168] on input "Estou ciente de que esta ação será irreverssível e quero mover os pedidos." at bounding box center [232, 170] width 4 height 4
checkbox input "true"
click at [340, 187] on button "Avançar status dos pedidos" at bounding box center [355, 190] width 68 height 13
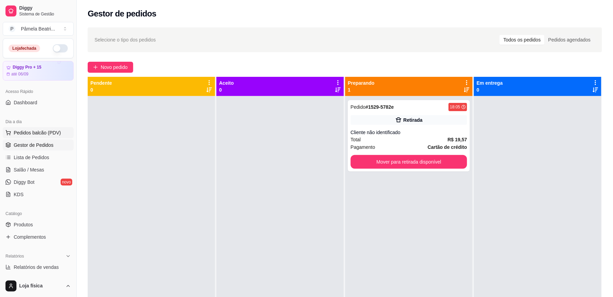
click at [38, 133] on span "Pedidos balcão (PDV)" at bounding box center [37, 132] width 47 height 7
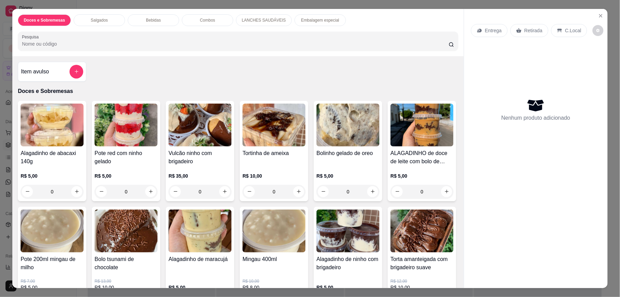
click at [492, 27] on p "Entrega" at bounding box center [493, 30] width 17 height 7
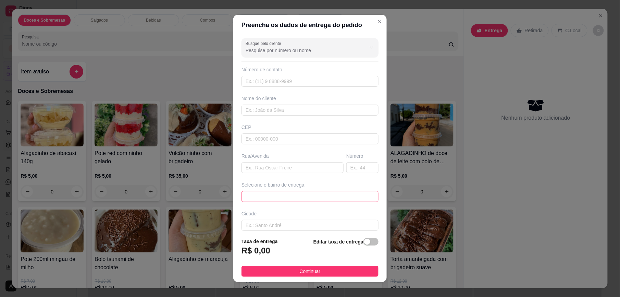
click at [356, 196] on span at bounding box center [310, 196] width 129 height 10
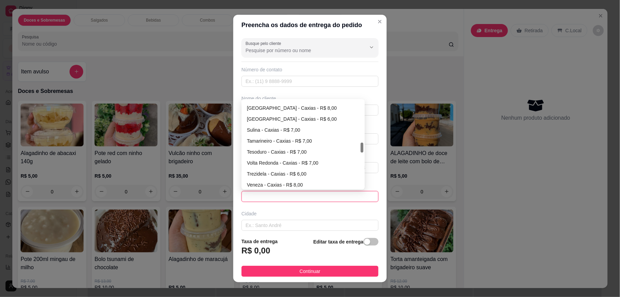
scroll to position [362, 0]
drag, startPoint x: 358, startPoint y: 105, endPoint x: 359, endPoint y: 147, distance: 42.1
click at [361, 147] on div at bounding box center [362, 147] width 3 height 10
click at [320, 160] on div "Volta Redonda - Caxias - R$ 7,00" at bounding box center [303, 160] width 112 height 8
type input "Caxias"
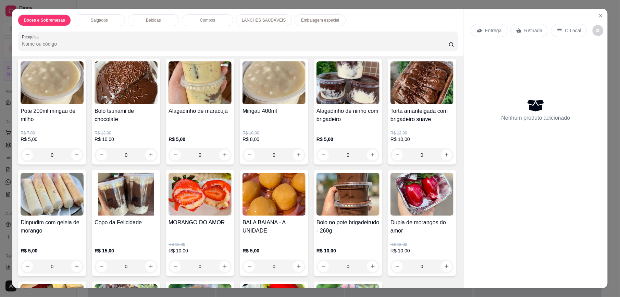
scroll to position [228, 0]
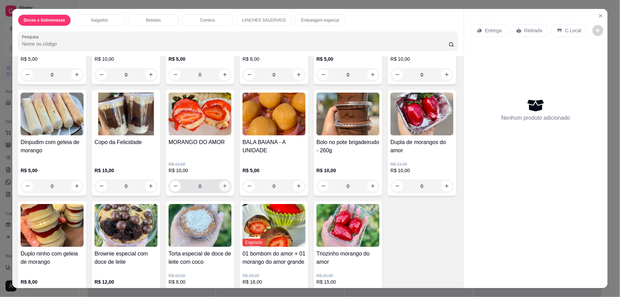
click at [230, 183] on button "increase-product-quantity" at bounding box center [224, 185] width 11 height 11
click at [227, 183] on icon "increase-product-quantity" at bounding box center [224, 185] width 5 height 5
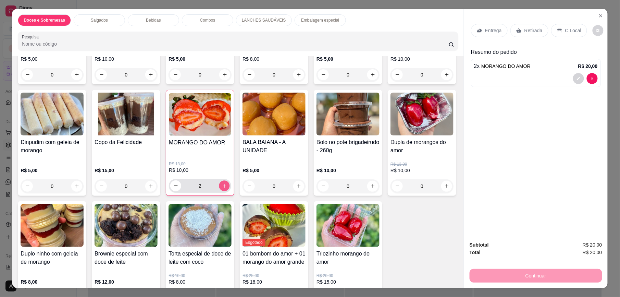
click at [227, 183] on icon "increase-product-quantity" at bounding box center [224, 185] width 5 height 5
type input "3"
click at [492, 29] on p "Entrega" at bounding box center [493, 30] width 17 height 7
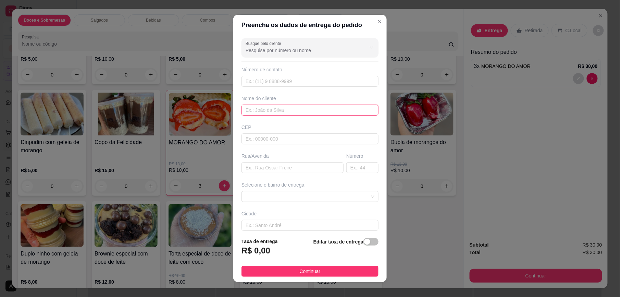
click at [297, 110] on input "text" at bounding box center [309, 109] width 137 height 11
type input "[PERSON_NAME]"
click at [274, 166] on input "text" at bounding box center [292, 167] width 102 height 11
type input "av [PERSON_NAME]"
click at [347, 166] on input "text" at bounding box center [362, 167] width 32 height 11
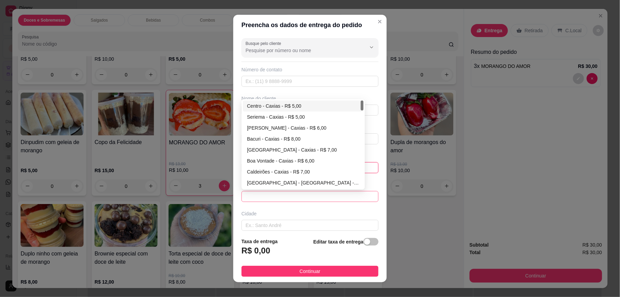
click at [356, 198] on span at bounding box center [310, 196] width 129 height 10
type input "2196"
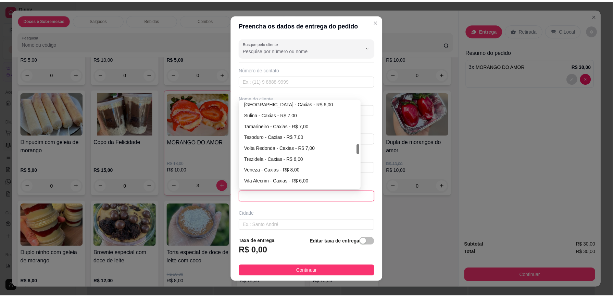
scroll to position [377, 0]
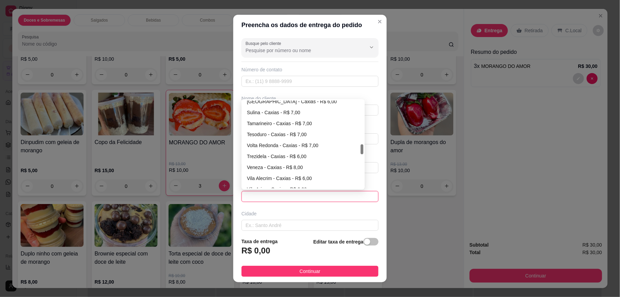
drag, startPoint x: 358, startPoint y: 106, endPoint x: 358, endPoint y: 150, distance: 43.8
click at [361, 150] on div at bounding box center [362, 149] width 3 height 10
click at [312, 149] on div "Volta Redonda - Caxias - R$ 7,00" at bounding box center [303, 145] width 112 height 8
type input "Caxias"
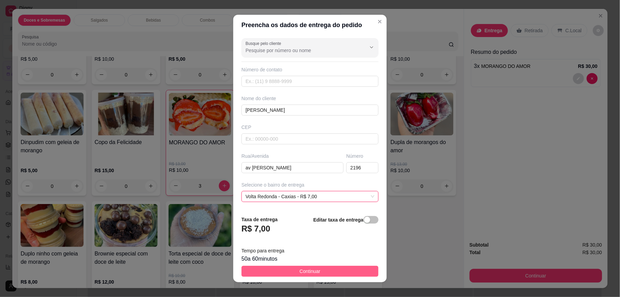
click at [324, 270] on button "Continuar" at bounding box center [309, 270] width 137 height 11
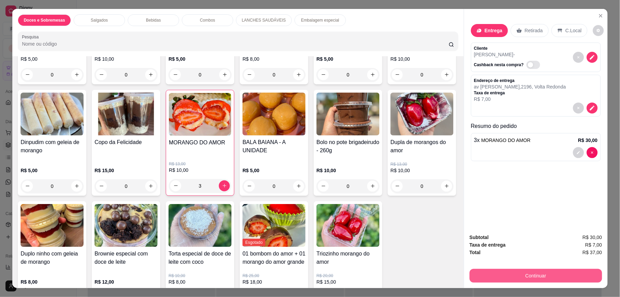
click at [492, 276] on button "Continuar" at bounding box center [536, 275] width 133 height 14
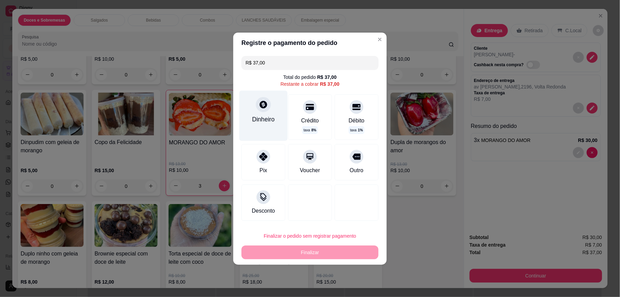
click at [270, 111] on div "Dinheiro" at bounding box center [263, 115] width 48 height 50
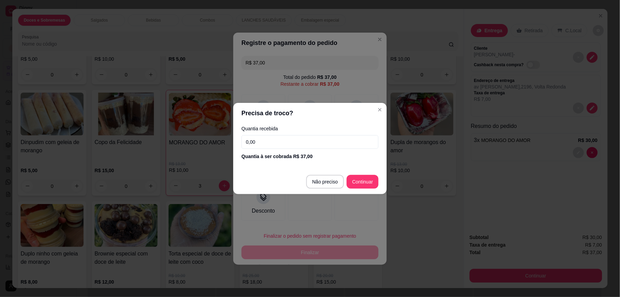
click at [261, 145] on input "0,00" at bounding box center [309, 142] width 137 height 14
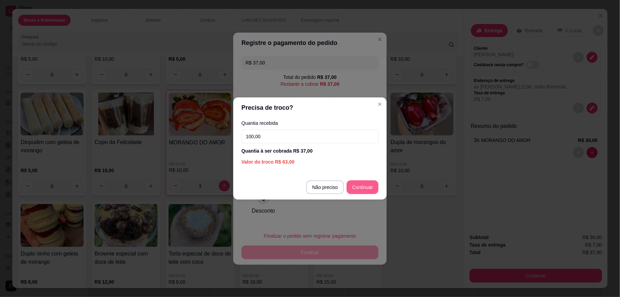
type input "100,00"
type input "R$ 0,00"
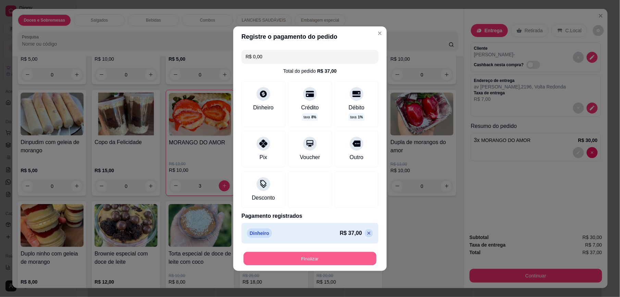
click at [317, 261] on button "Finalizar" at bounding box center [309, 257] width 133 height 13
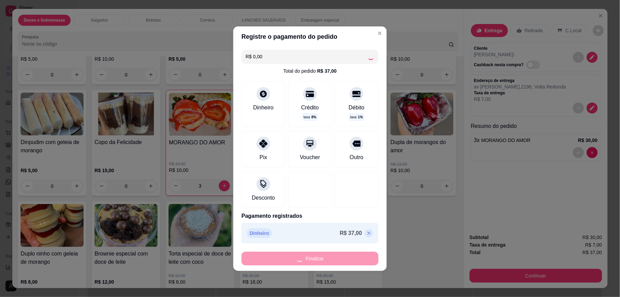
type input "0"
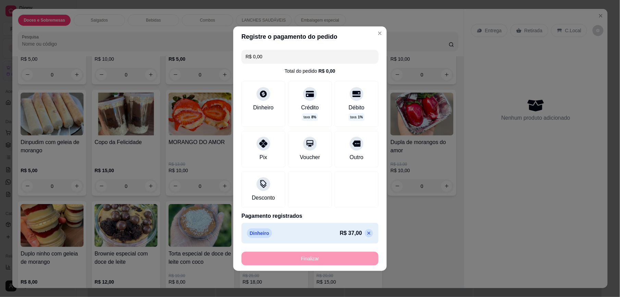
type input "-R$ 37,00"
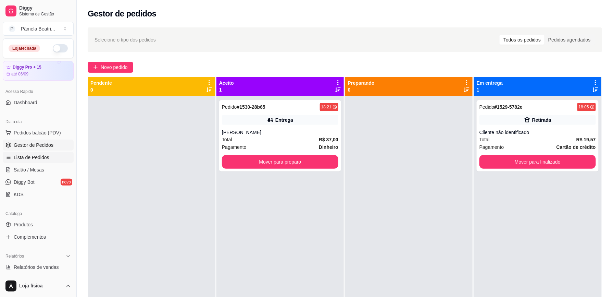
click at [18, 152] on link "Lista de Pedidos" at bounding box center [38, 157] width 71 height 11
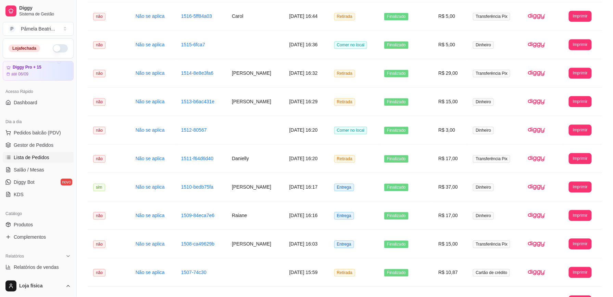
scroll to position [511, 0]
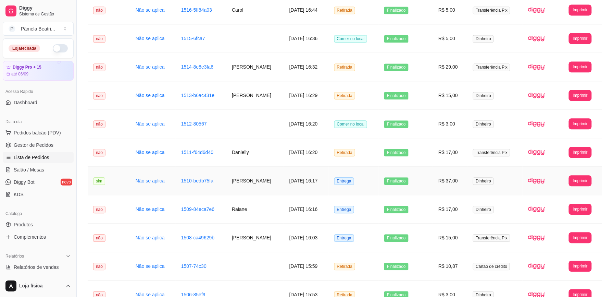
click at [248, 187] on td "[PERSON_NAME]" at bounding box center [255, 180] width 58 height 28
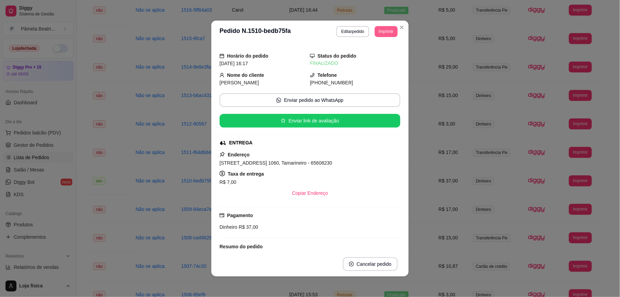
click at [387, 30] on button "Imprimir" at bounding box center [386, 31] width 23 height 11
click at [381, 66] on button "IMPRESSORA" at bounding box center [370, 69] width 50 height 11
click at [377, 31] on button "Imprimir" at bounding box center [386, 31] width 22 height 11
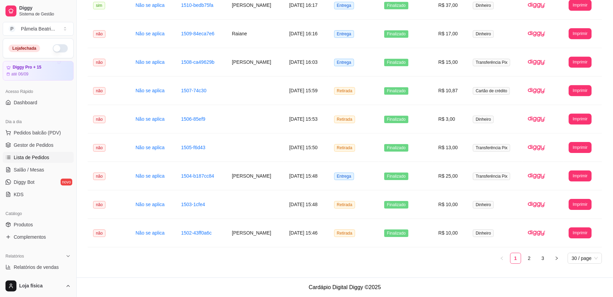
scroll to position [690, 0]
click at [37, 143] on span "Gestor de Pedidos" at bounding box center [34, 144] width 40 height 7
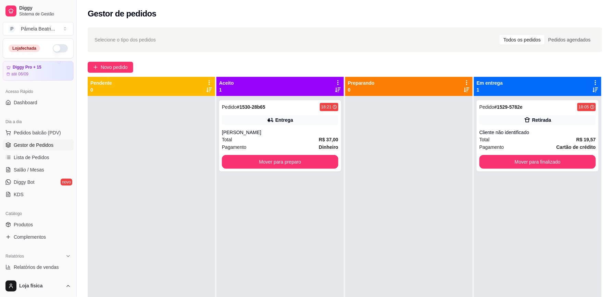
click at [337, 81] on icon at bounding box center [337, 82] width 1 height 5
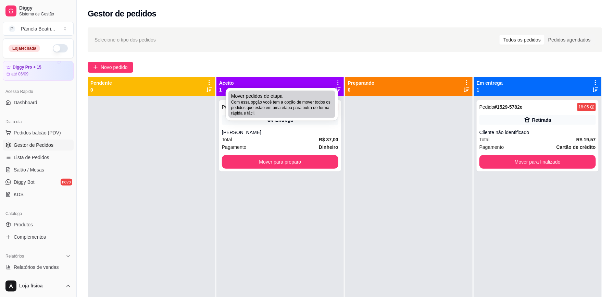
click at [301, 108] on span "Com essa opção você tem a opção de mover todos os pedidos que estão em uma etap…" at bounding box center [281, 107] width 101 height 16
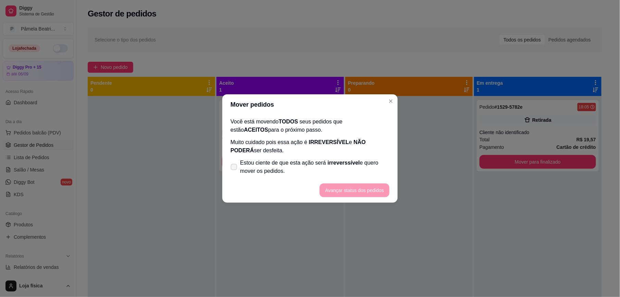
click at [235, 164] on span at bounding box center [234, 167] width 7 height 7
click at [235, 168] on input "Estou ciente de que esta ação será irreverssível e quero mover os pedidos." at bounding box center [232, 170] width 4 height 4
checkbox input "true"
click at [342, 189] on button "Avançar status dos pedidos" at bounding box center [355, 190] width 68 height 13
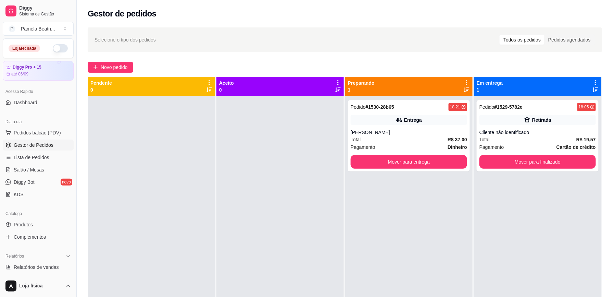
click at [463, 77] on div "Preparando 1" at bounding box center [408, 86] width 127 height 19
click at [464, 81] on icon at bounding box center [467, 82] width 6 height 6
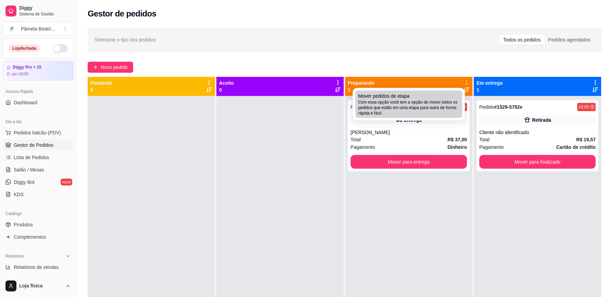
click at [429, 101] on span "Com essa opção você tem a opção de mover todos os pedidos que estão em uma etap…" at bounding box center [408, 107] width 101 height 16
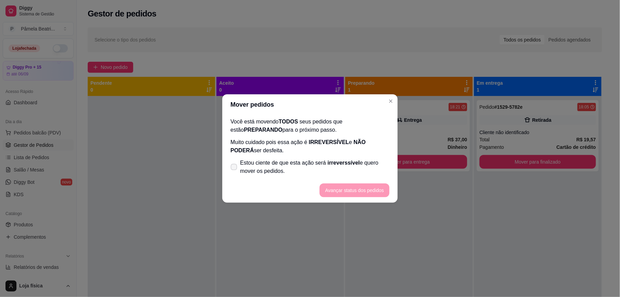
click at [236, 165] on icon at bounding box center [233, 167] width 5 height 4
click at [235, 168] on input "Estou ciente de que esta ação será irreverssível e quero mover os pedidos." at bounding box center [232, 170] width 4 height 4
checkbox input "true"
click at [337, 189] on button "Avançar status dos pedidos" at bounding box center [355, 190] width 70 height 14
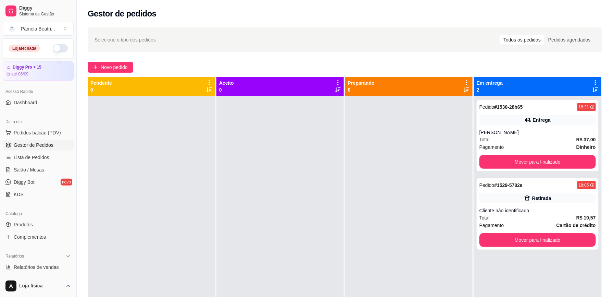
click at [595, 82] on icon at bounding box center [595, 82] width 1 height 5
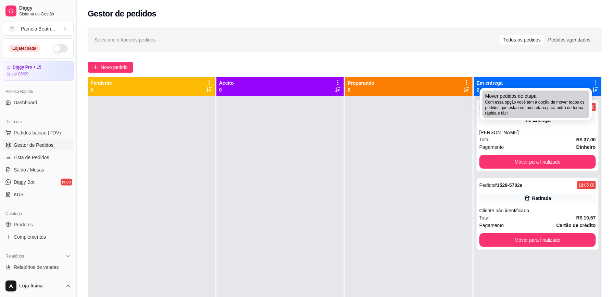
click at [576, 100] on span "Com essa opção você tem a opção de mover todos os pedidos que estão em uma etap…" at bounding box center [535, 107] width 101 height 16
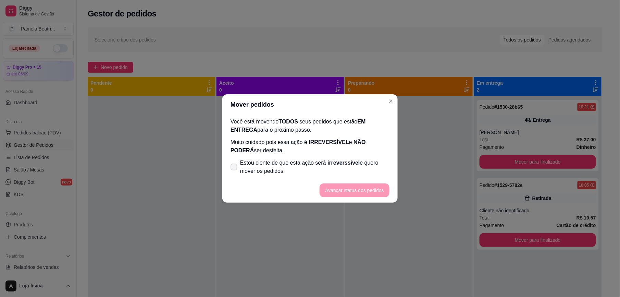
click at [233, 166] on icon at bounding box center [233, 167] width 5 height 4
click at [233, 168] on input "Estou ciente de que esta ação será irreverssível e quero mover os pedidos." at bounding box center [232, 170] width 4 height 4
checkbox input "true"
click at [348, 187] on button "Avançar status dos pedidos" at bounding box center [355, 190] width 68 height 13
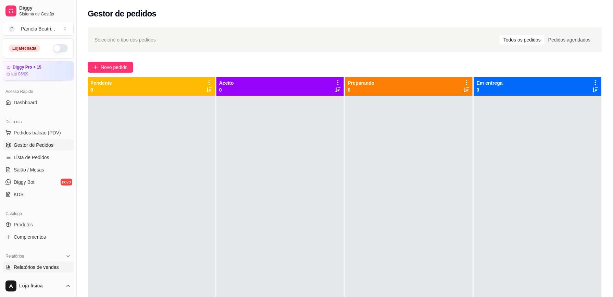
click at [36, 266] on span "Relatórios de vendas" at bounding box center [36, 266] width 45 height 7
select select "ALL"
select select "0"
